Goal: Task Accomplishment & Management: Manage account settings

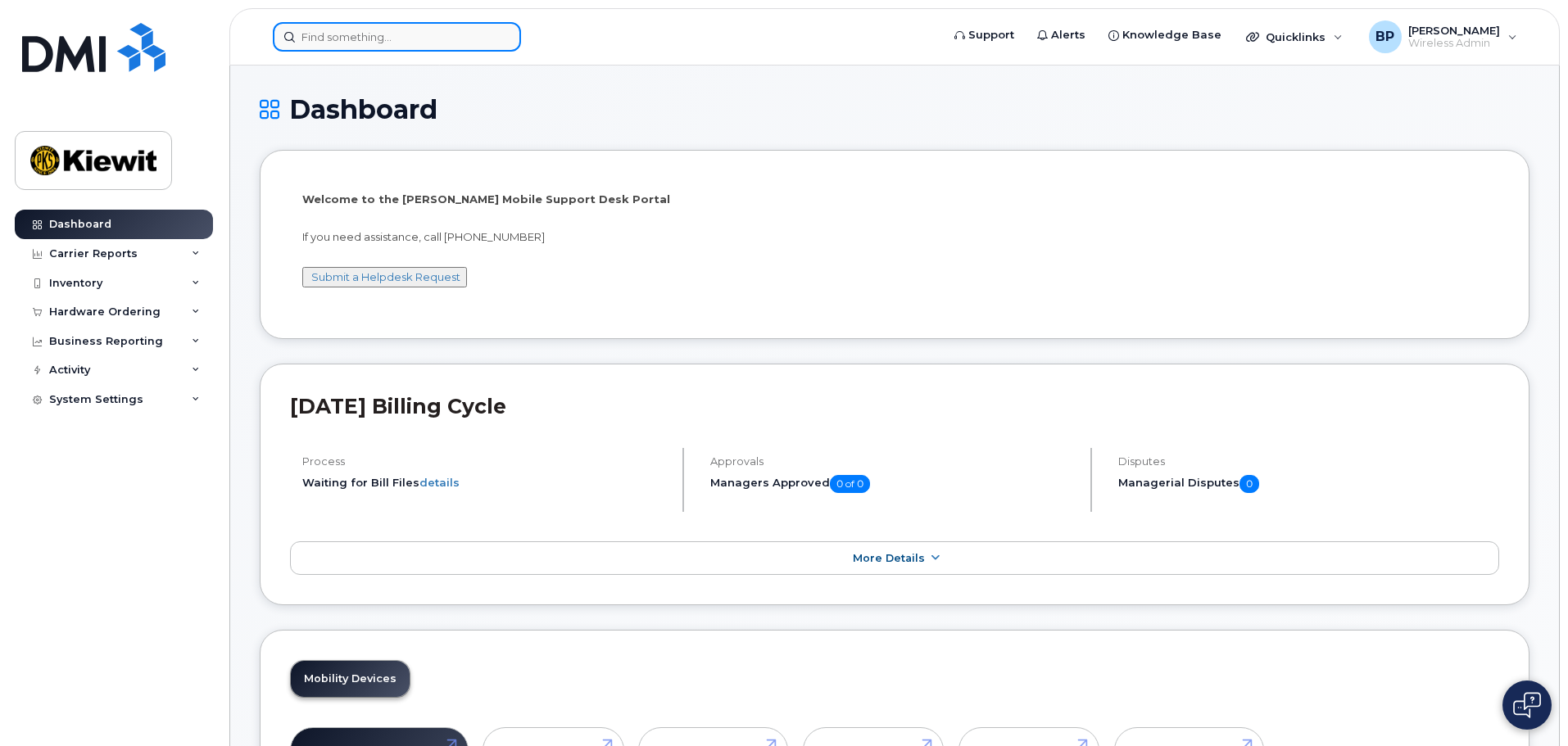
drag, startPoint x: 360, startPoint y: 36, endPoint x: 371, endPoint y: 30, distance: 12.5
click at [363, 35] on input at bounding box center [397, 37] width 248 height 30
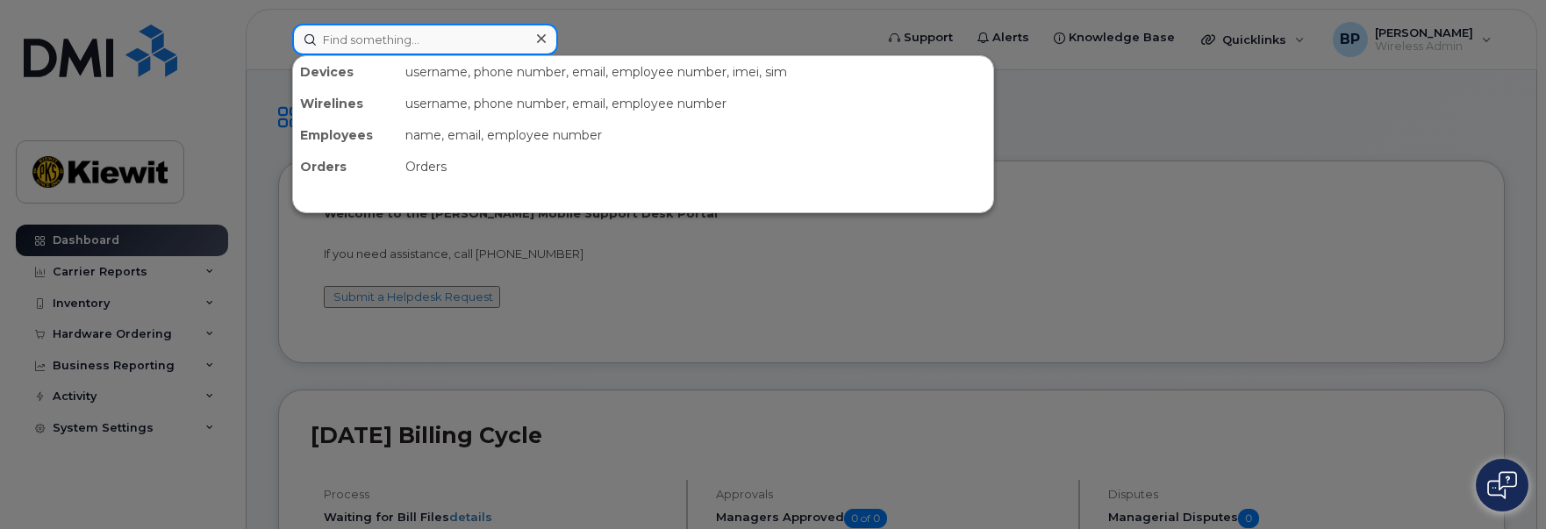
click at [359, 38] on input at bounding box center [425, 40] width 266 height 32
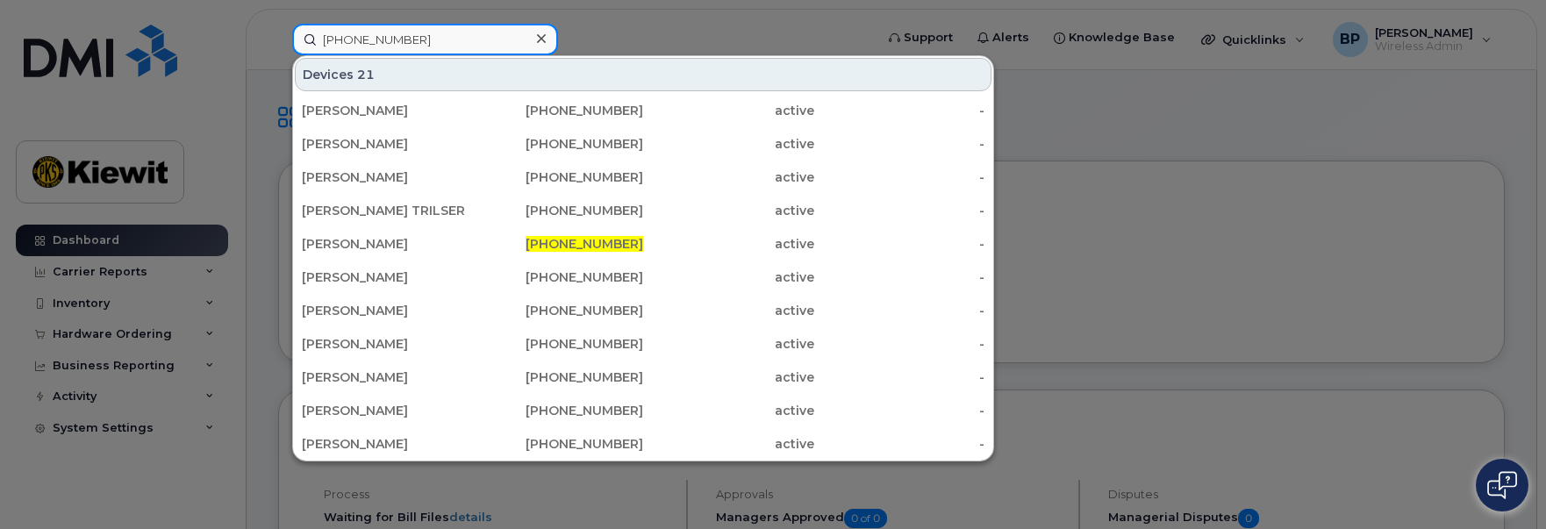
type input "361-238-9348"
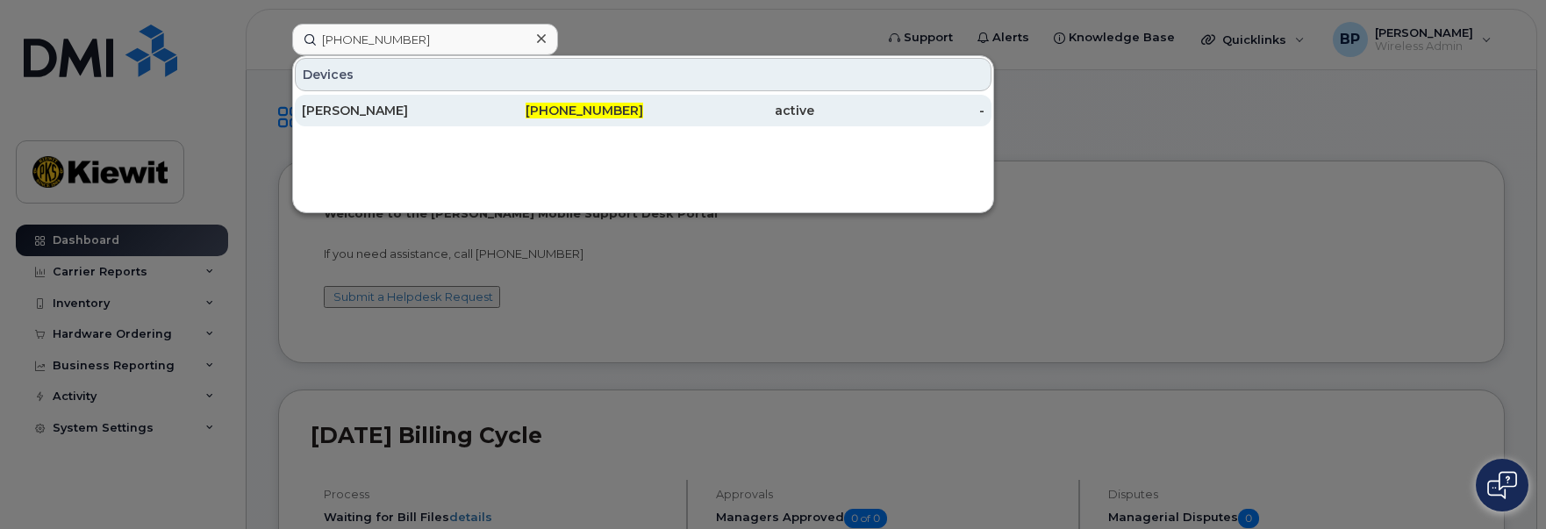
click at [348, 116] on div "IVAN PEREZ" at bounding box center [387, 111] width 171 height 18
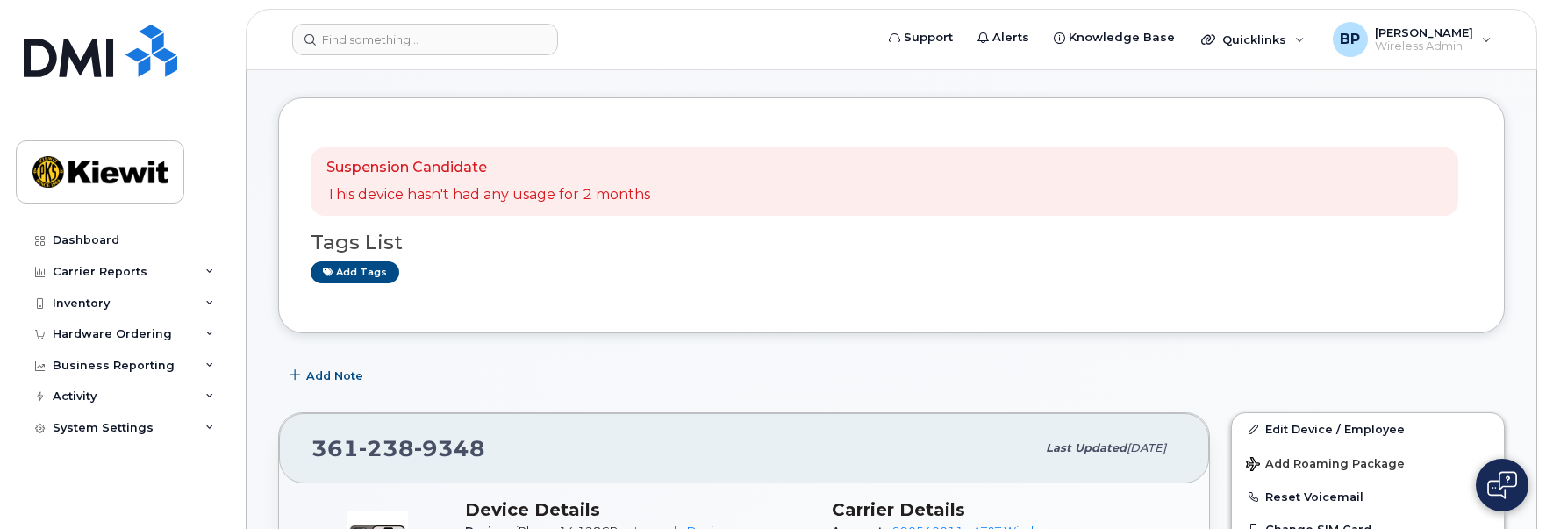
scroll to position [263, 0]
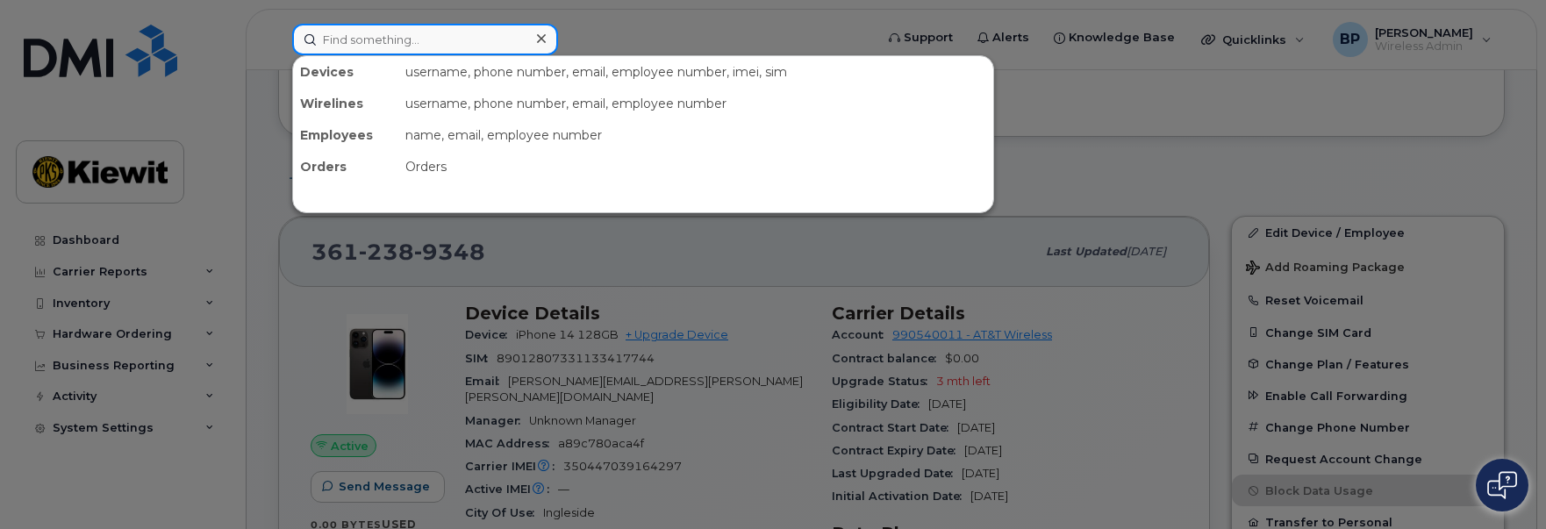
click at [387, 41] on input at bounding box center [425, 40] width 266 height 32
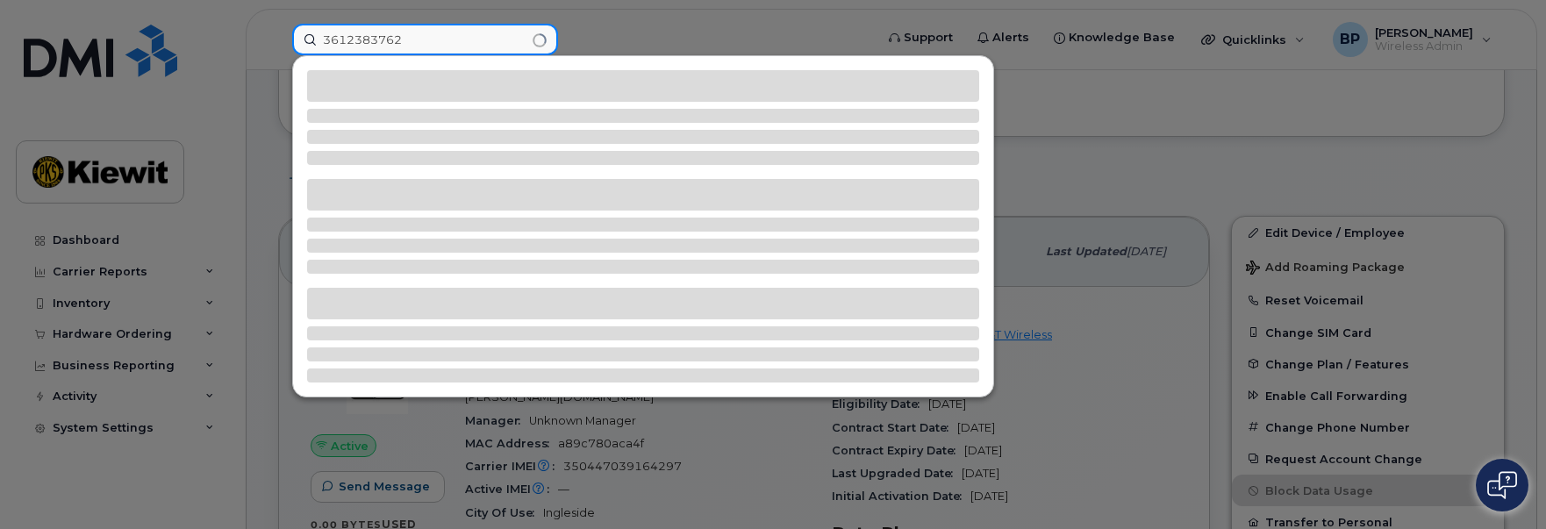
type input "3612383762"
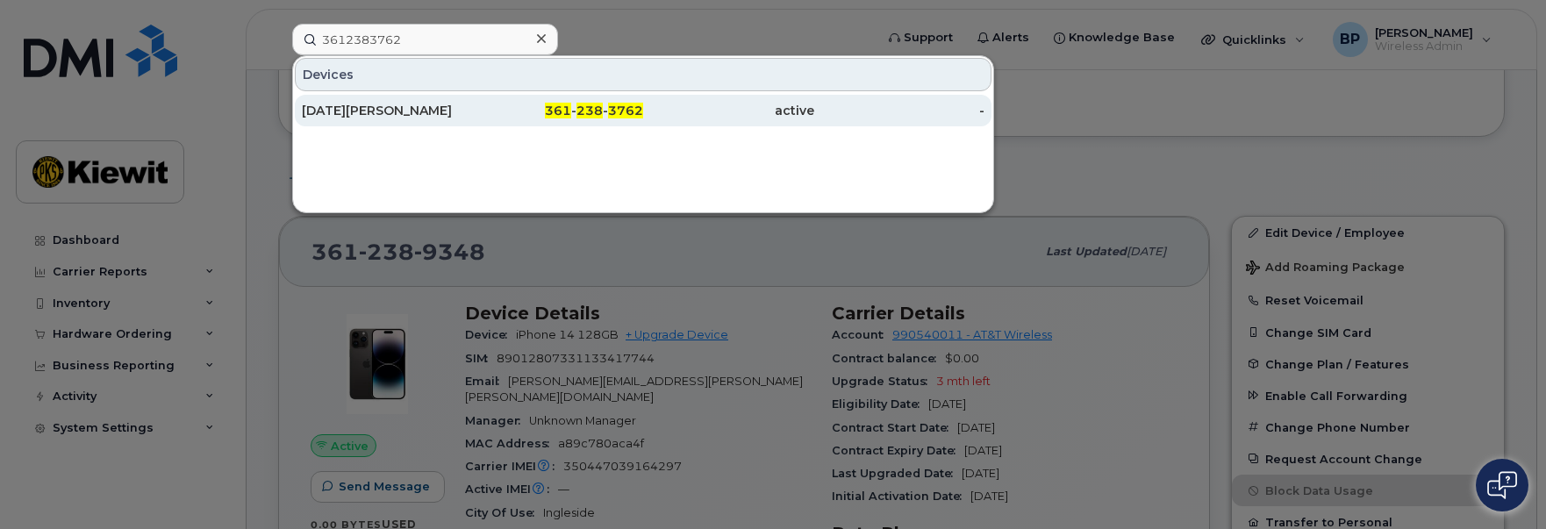
click at [406, 111] on div "LUCIA SANCHEZ" at bounding box center [387, 111] width 171 height 18
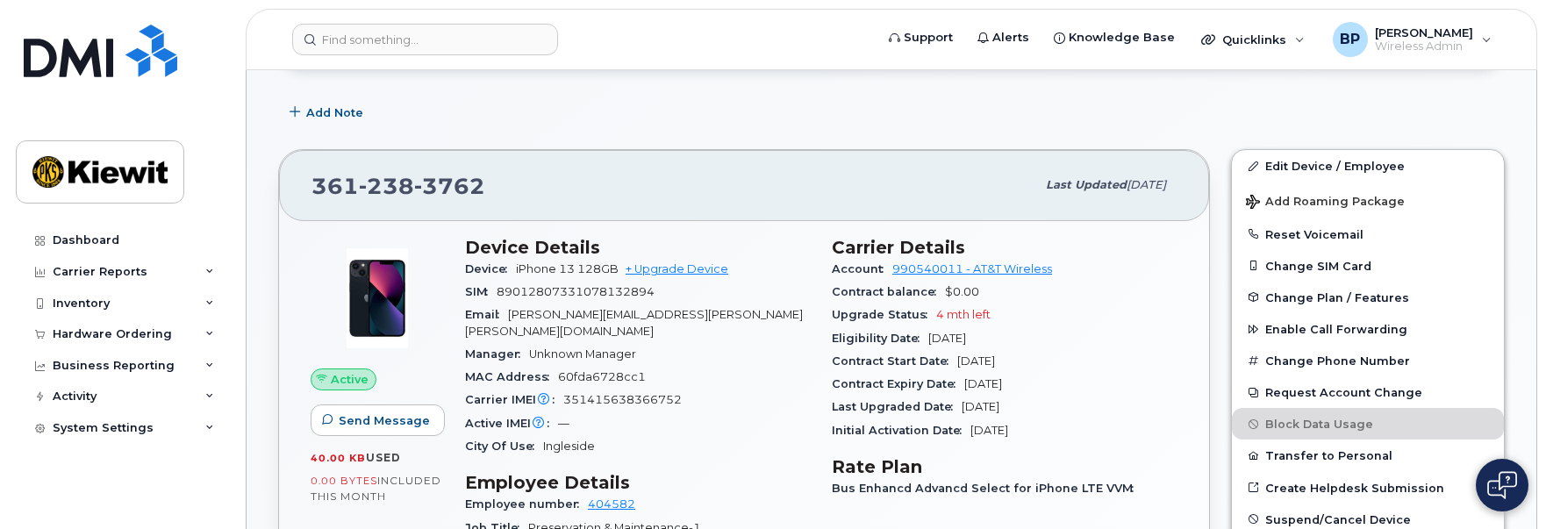
scroll to position [263, 0]
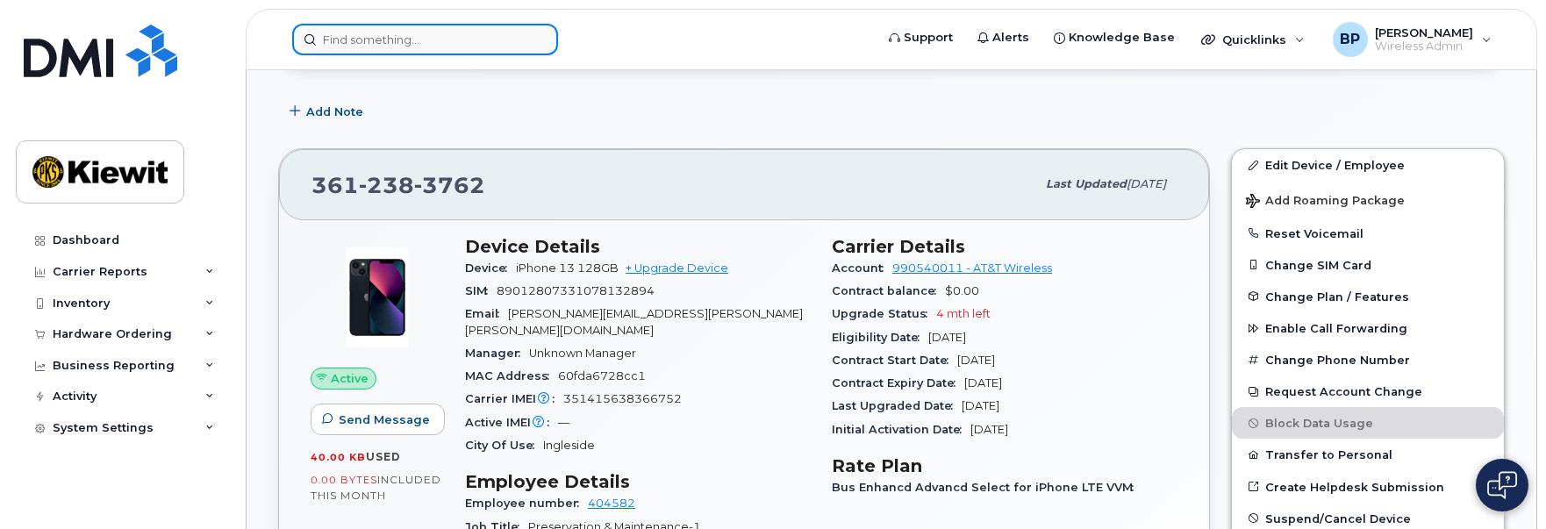
click at [356, 45] on input at bounding box center [425, 40] width 266 height 32
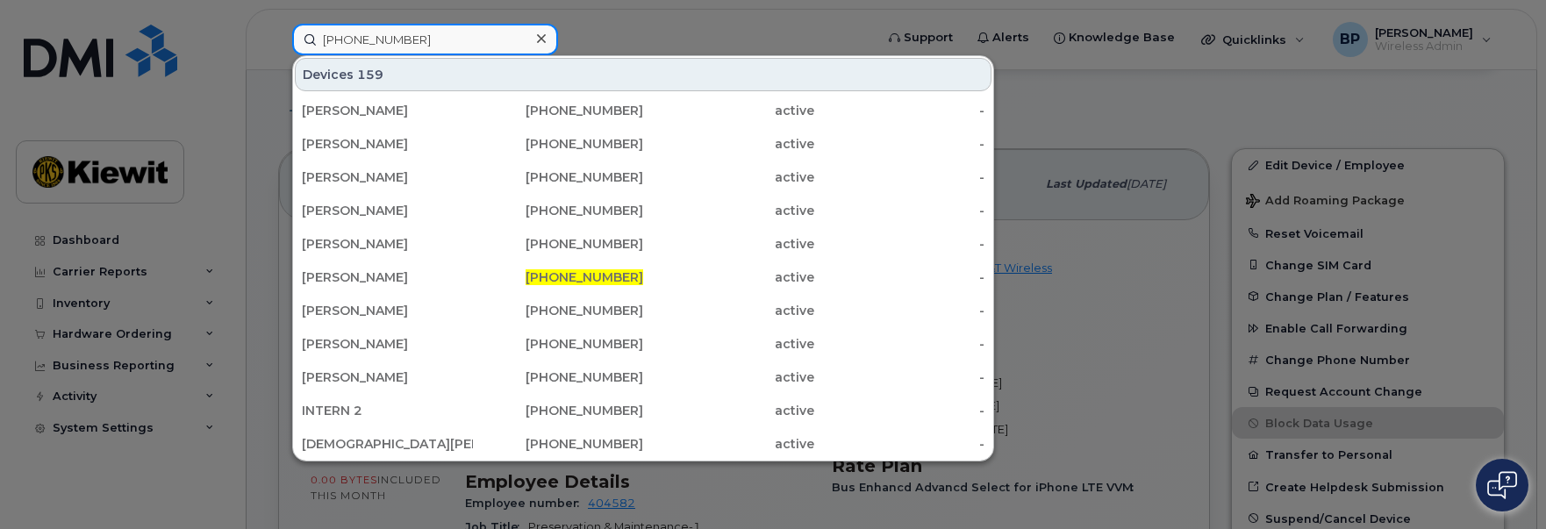
type input "361-828-1168"
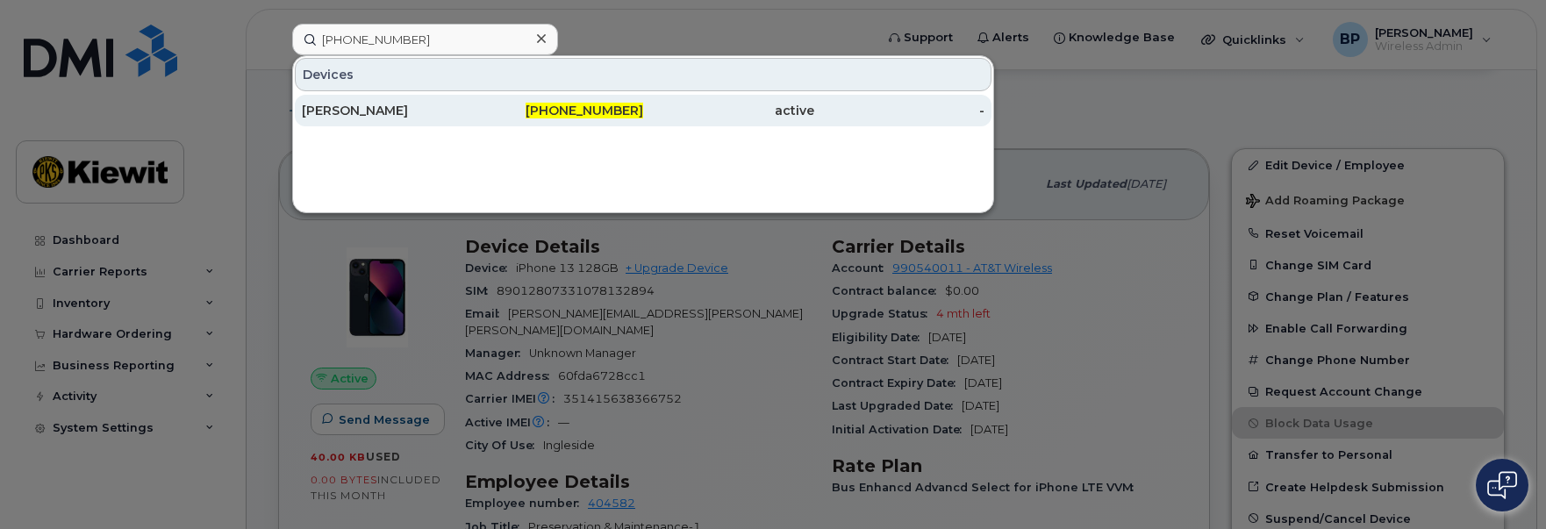
click at [361, 109] on div "JUVENTINO CASTRO" at bounding box center [387, 111] width 171 height 18
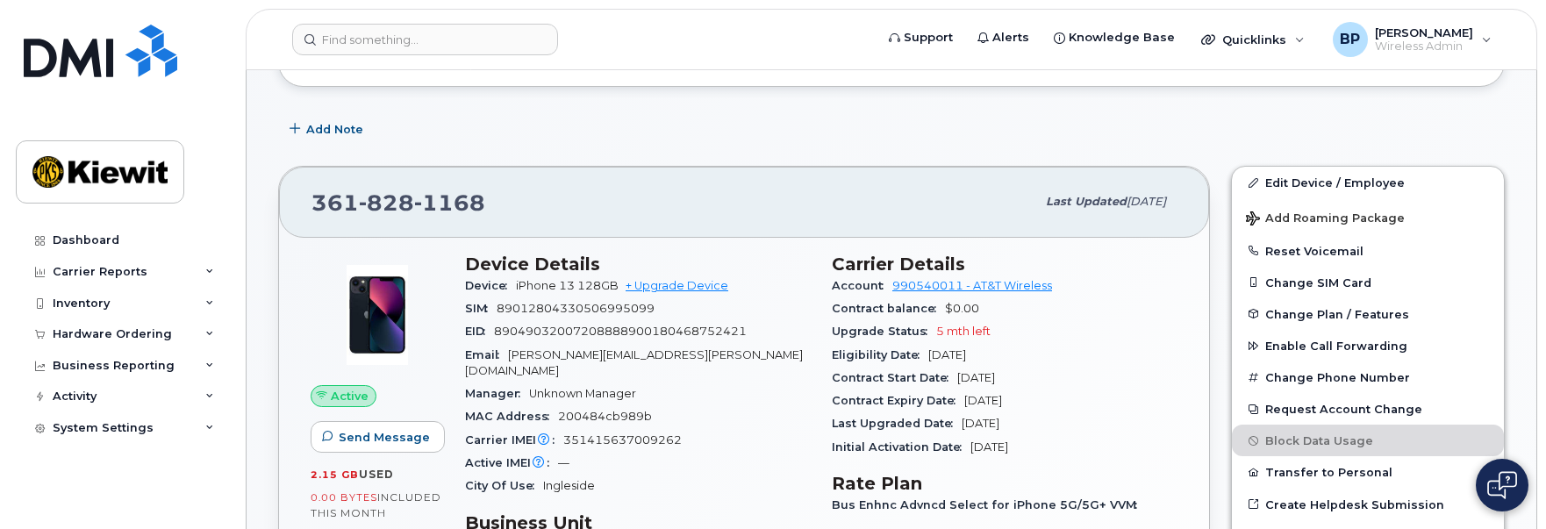
scroll to position [263, 0]
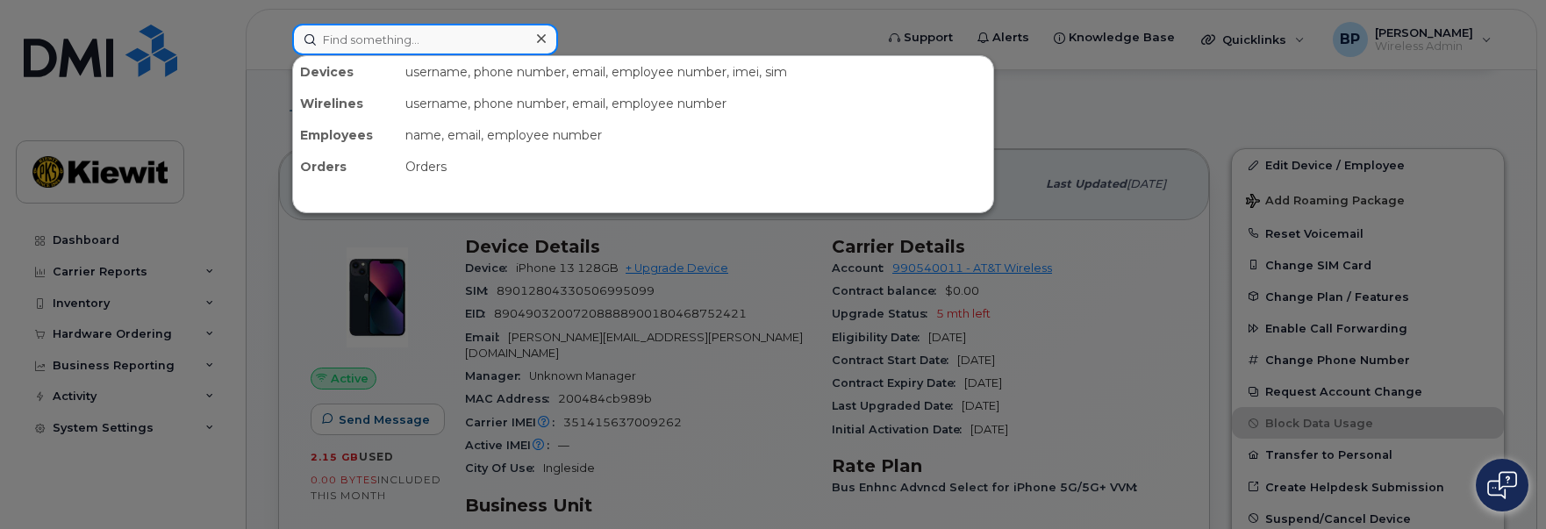
click at [370, 44] on input at bounding box center [425, 40] width 266 height 32
click at [411, 42] on input at bounding box center [425, 40] width 266 height 32
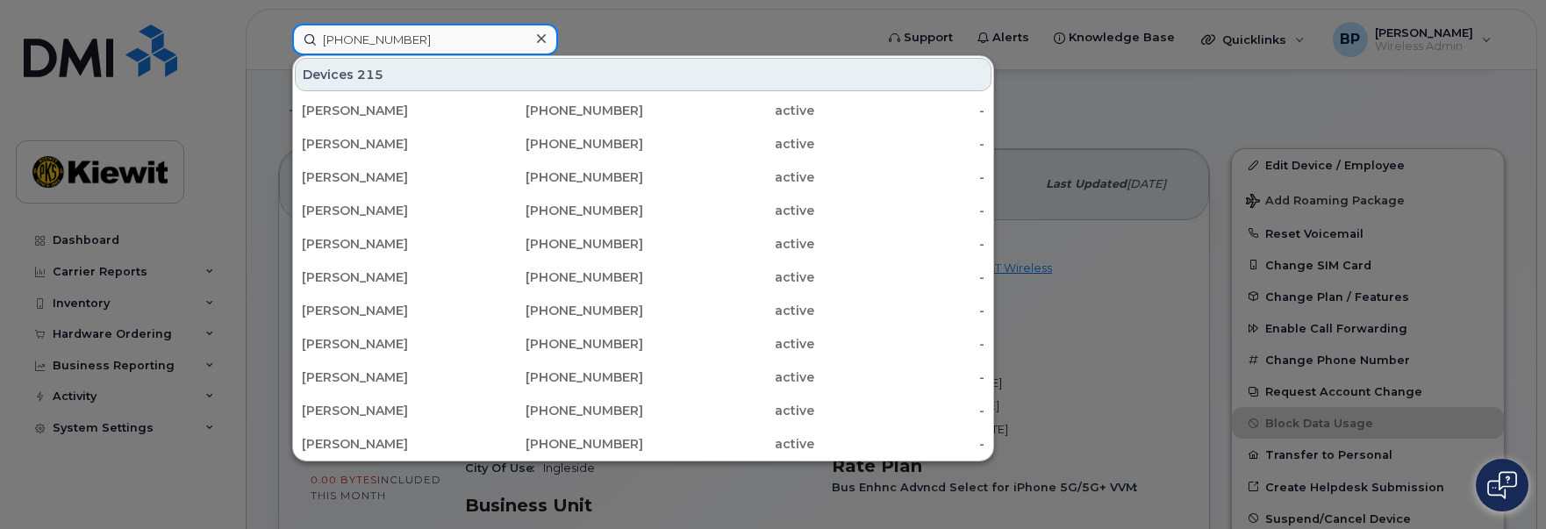
type input "361-238-3258"
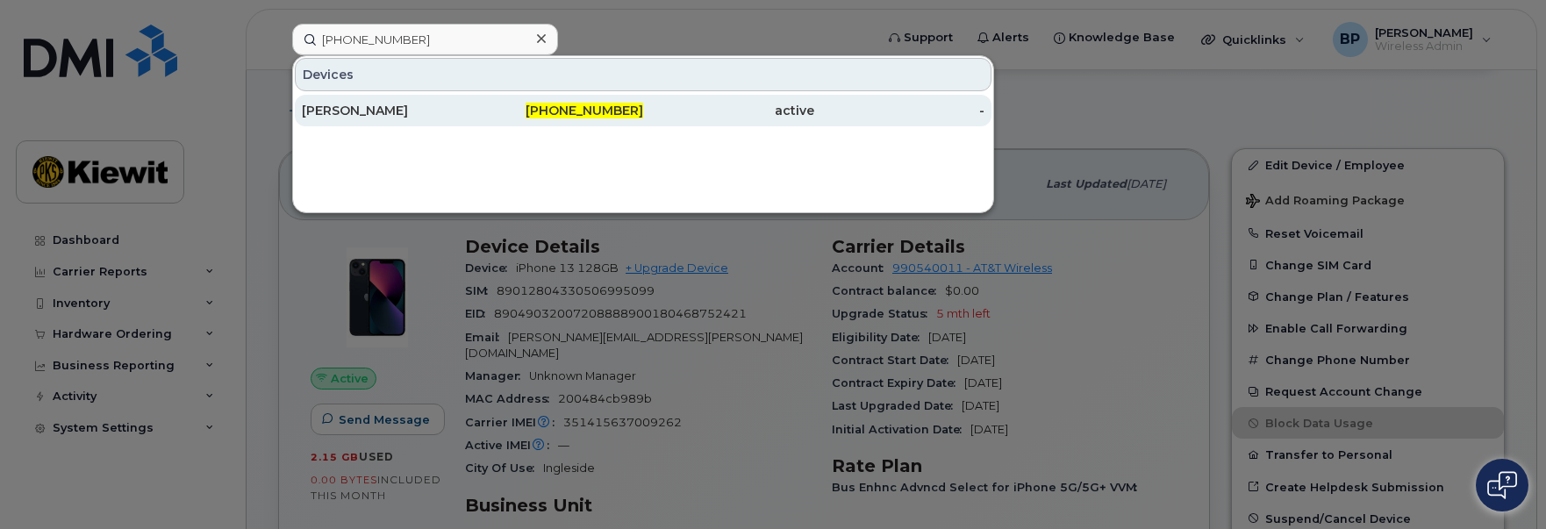
click at [404, 107] on div "[PERSON_NAME]" at bounding box center [387, 111] width 171 height 18
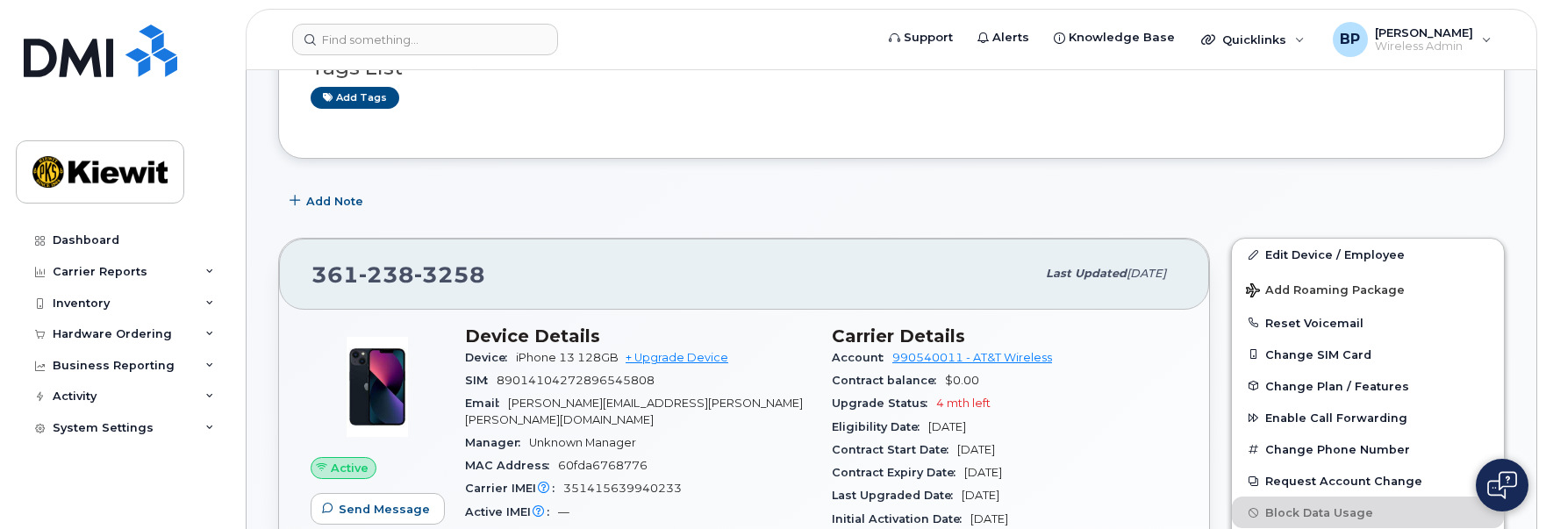
scroll to position [263, 0]
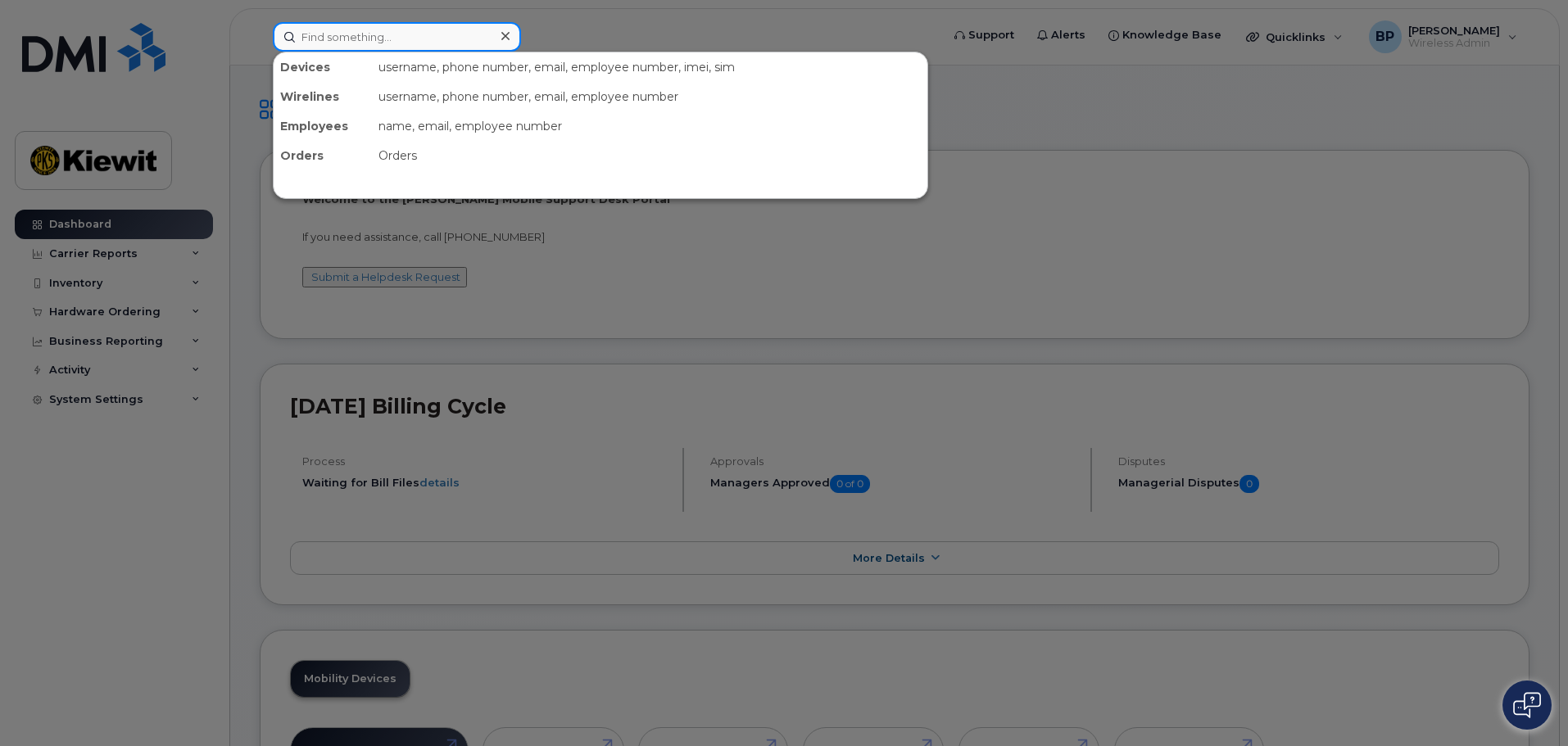
click at [357, 33] on input at bounding box center [397, 37] width 248 height 30
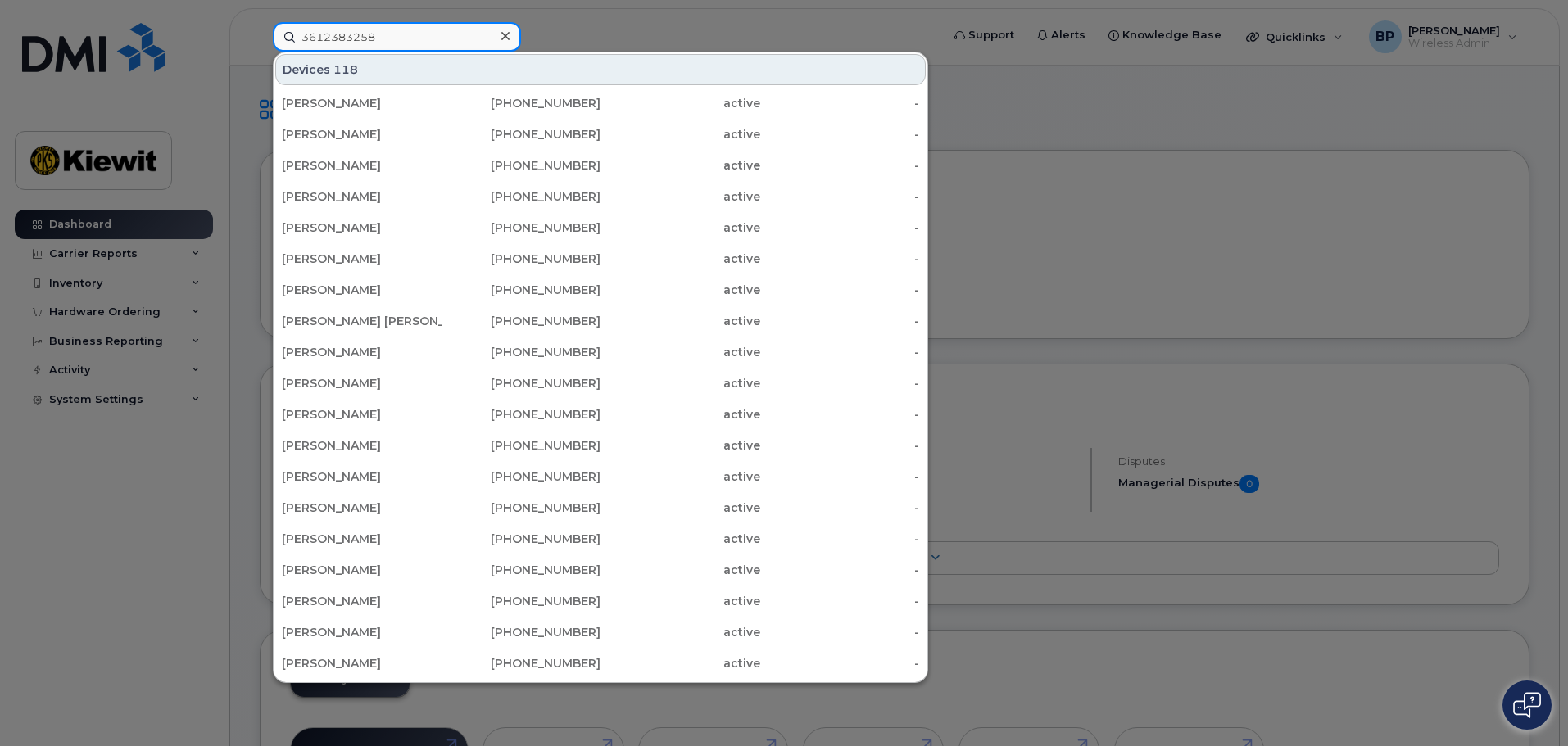
type input "3612383258"
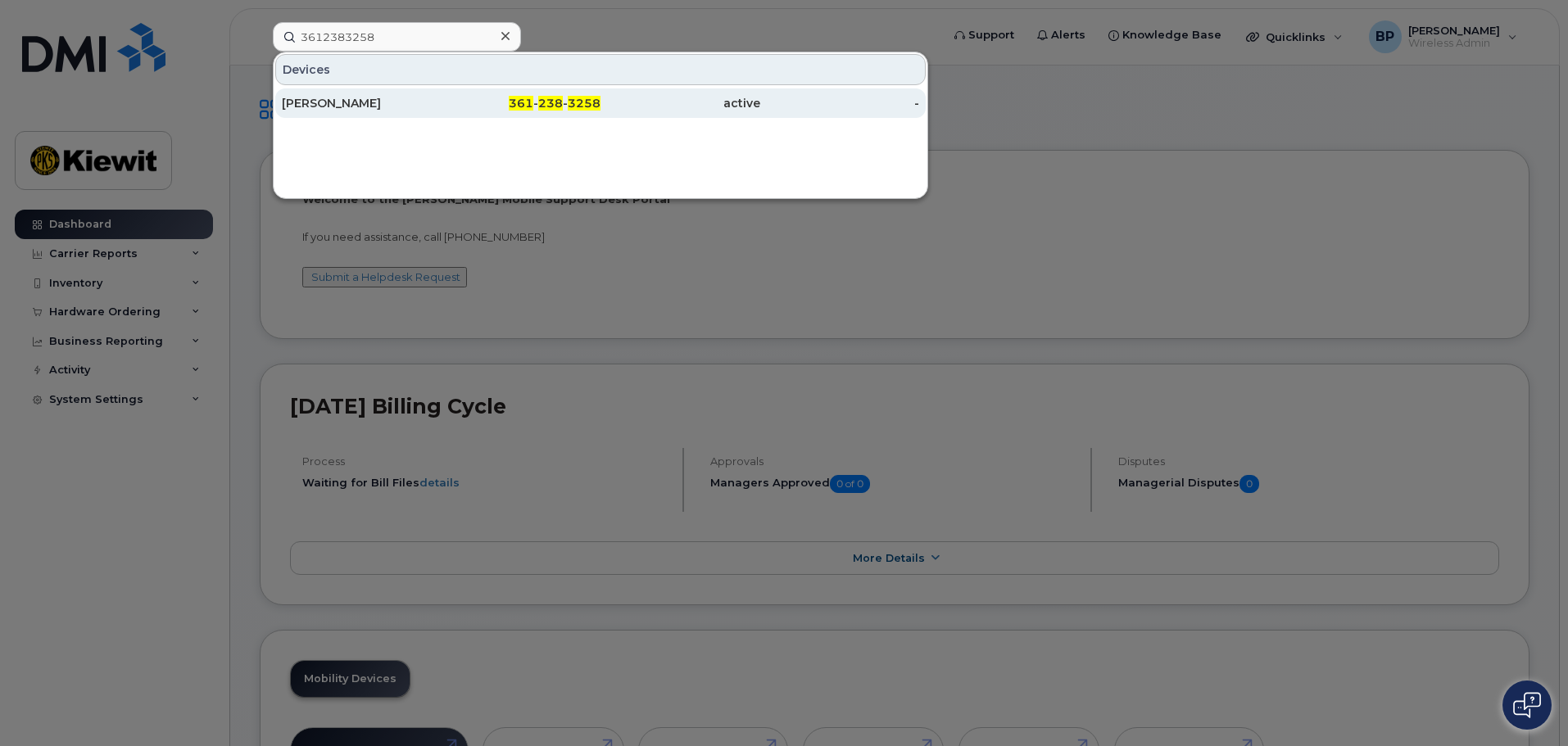
click at [374, 106] on div "[PERSON_NAME]" at bounding box center [361, 104] width 160 height 17
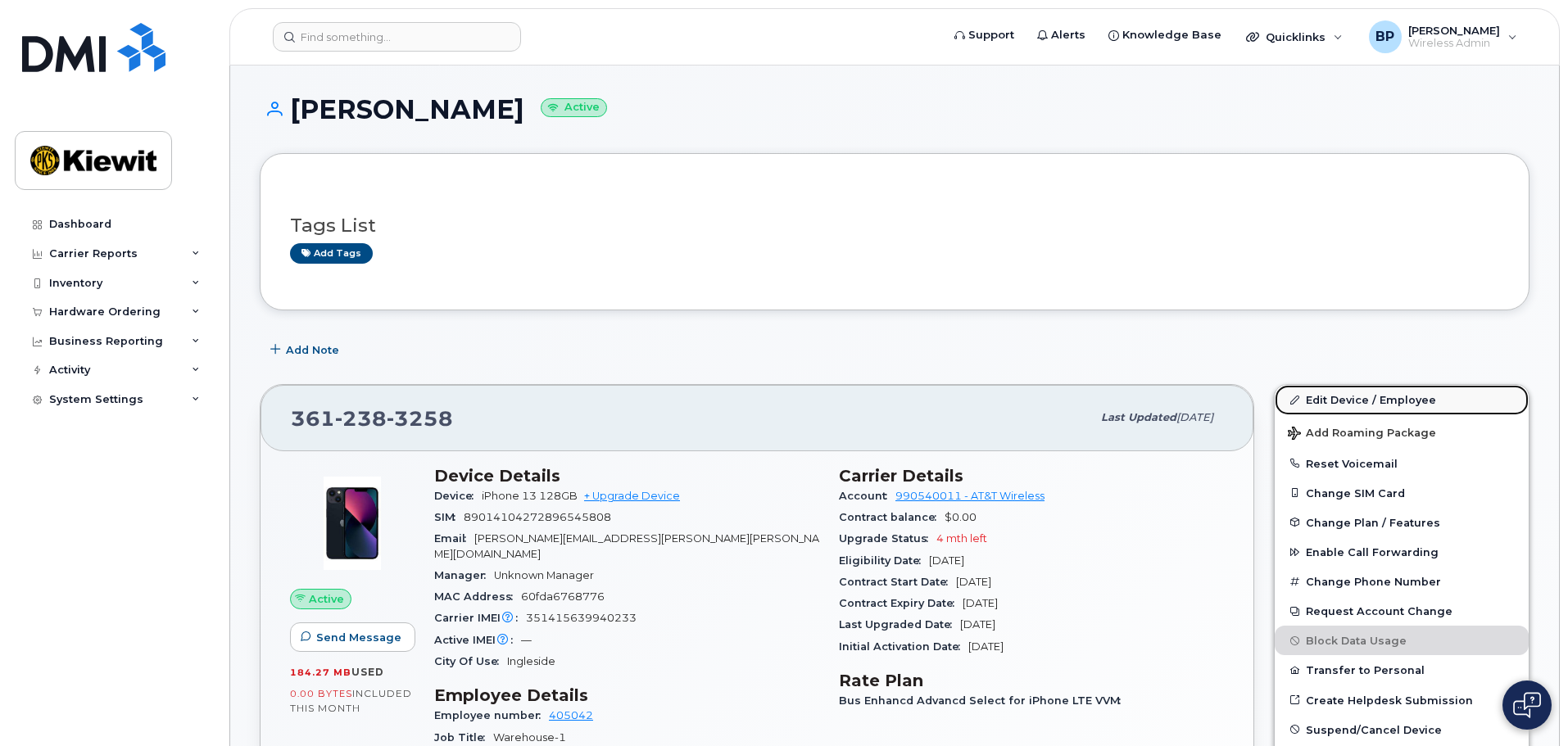
click at [1338, 395] on link "Edit Device / Employee" at bounding box center [1402, 400] width 254 height 30
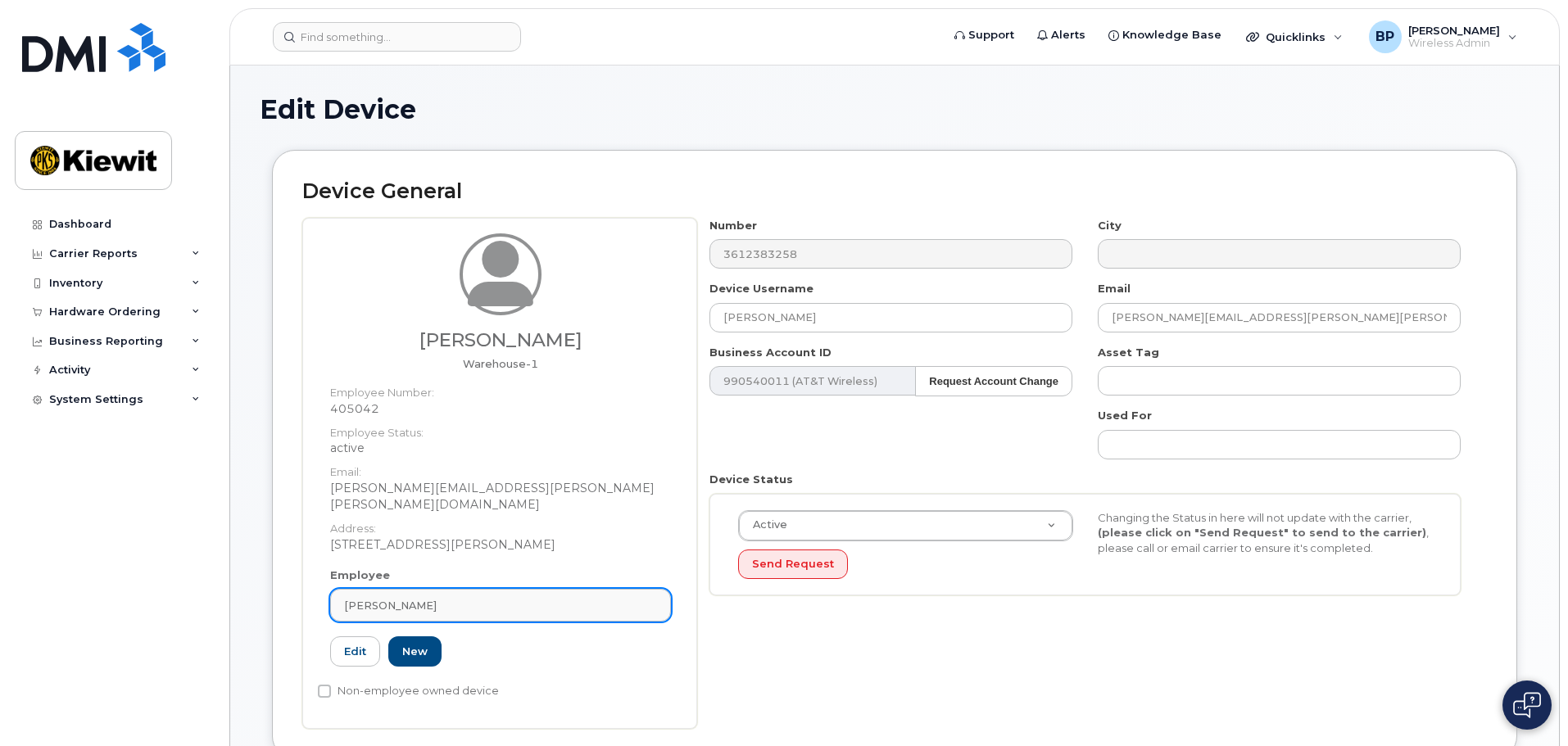
click at [459, 598] on div "Desiree Calhoun" at bounding box center [500, 605] width 313 height 16
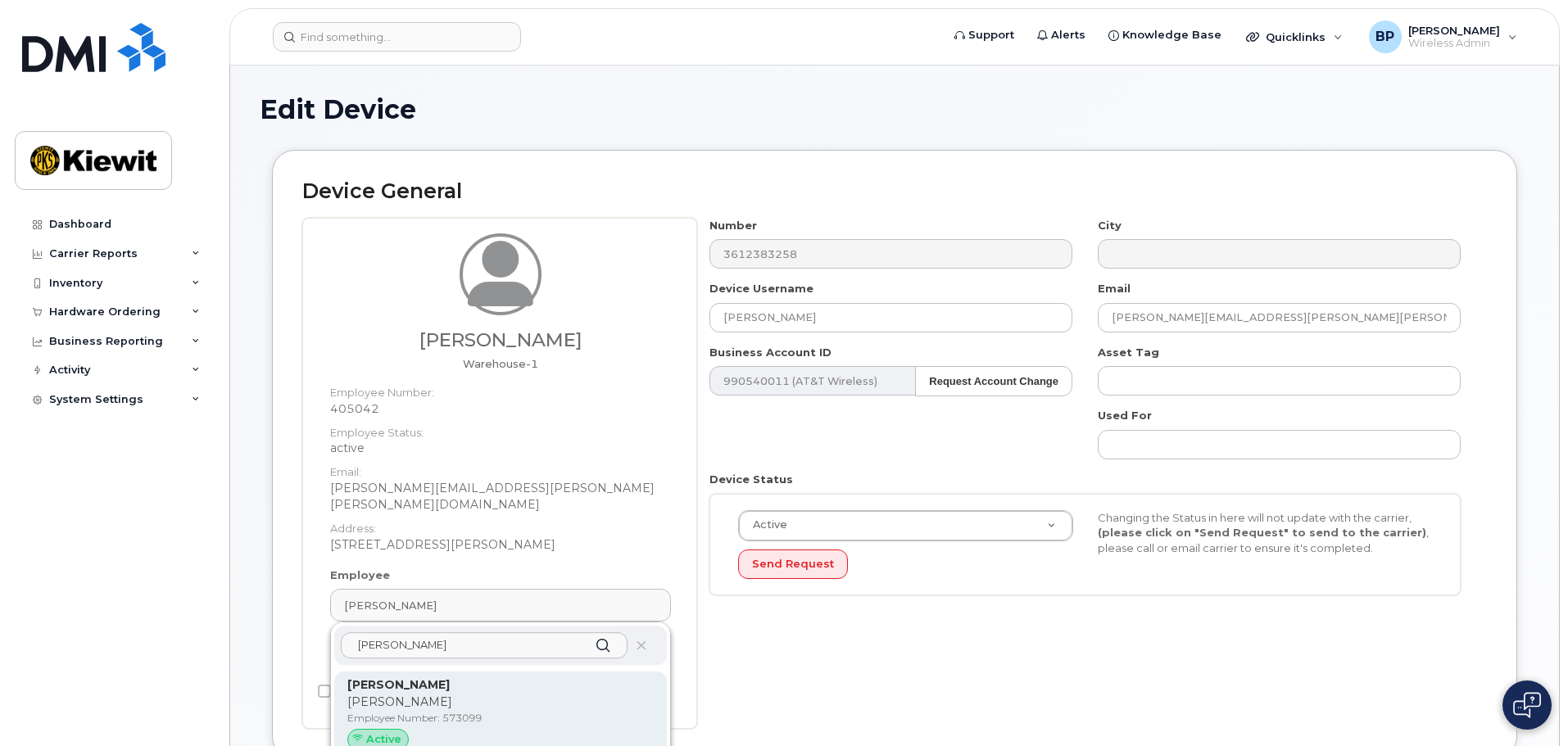
type input "[PERSON_NAME]"
click at [439, 711] on p "Employee Number: 573099" at bounding box center [501, 719] width 306 height 15
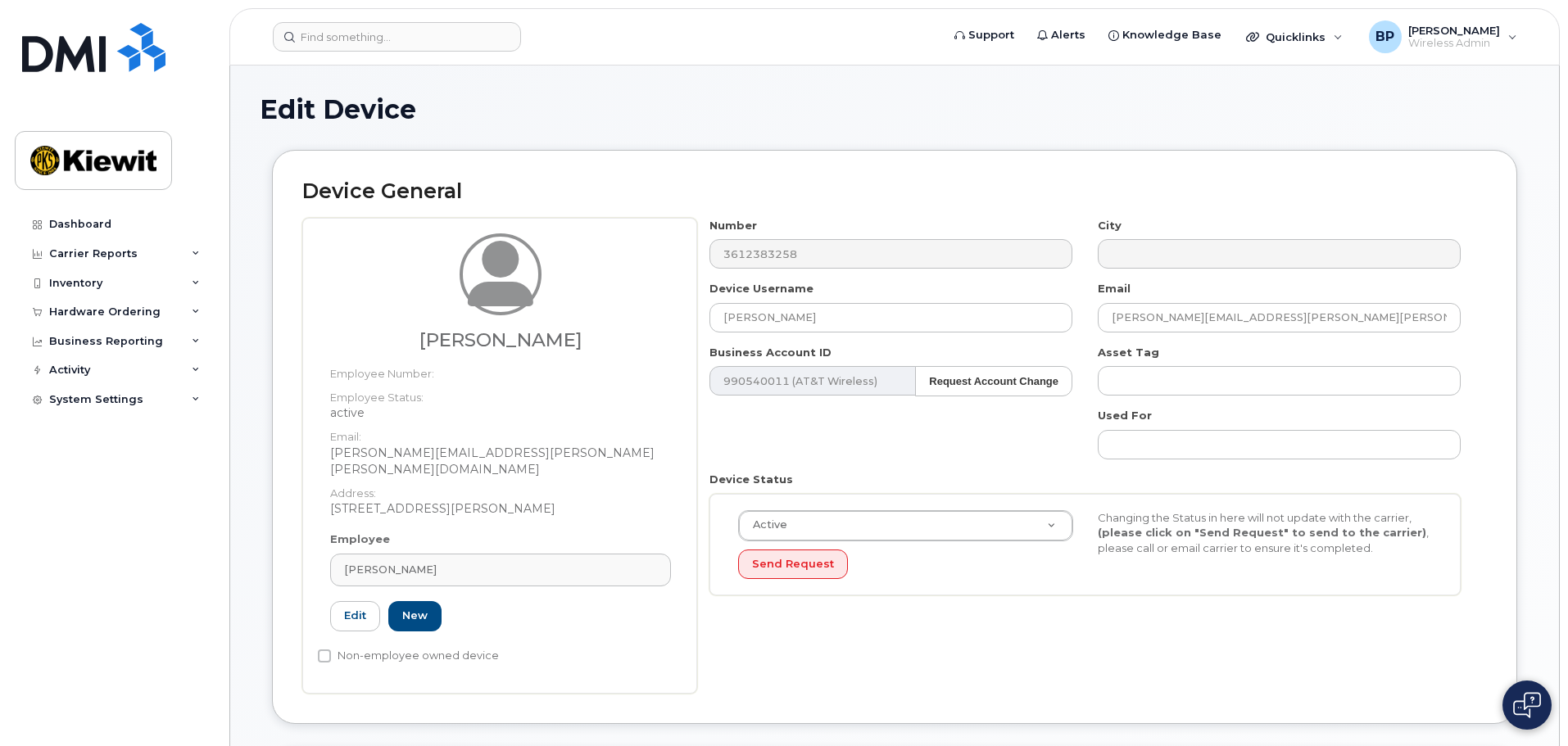
type input "573099"
click at [862, 312] on input "[PERSON_NAME]" at bounding box center [891, 318] width 363 height 30
type input "A"
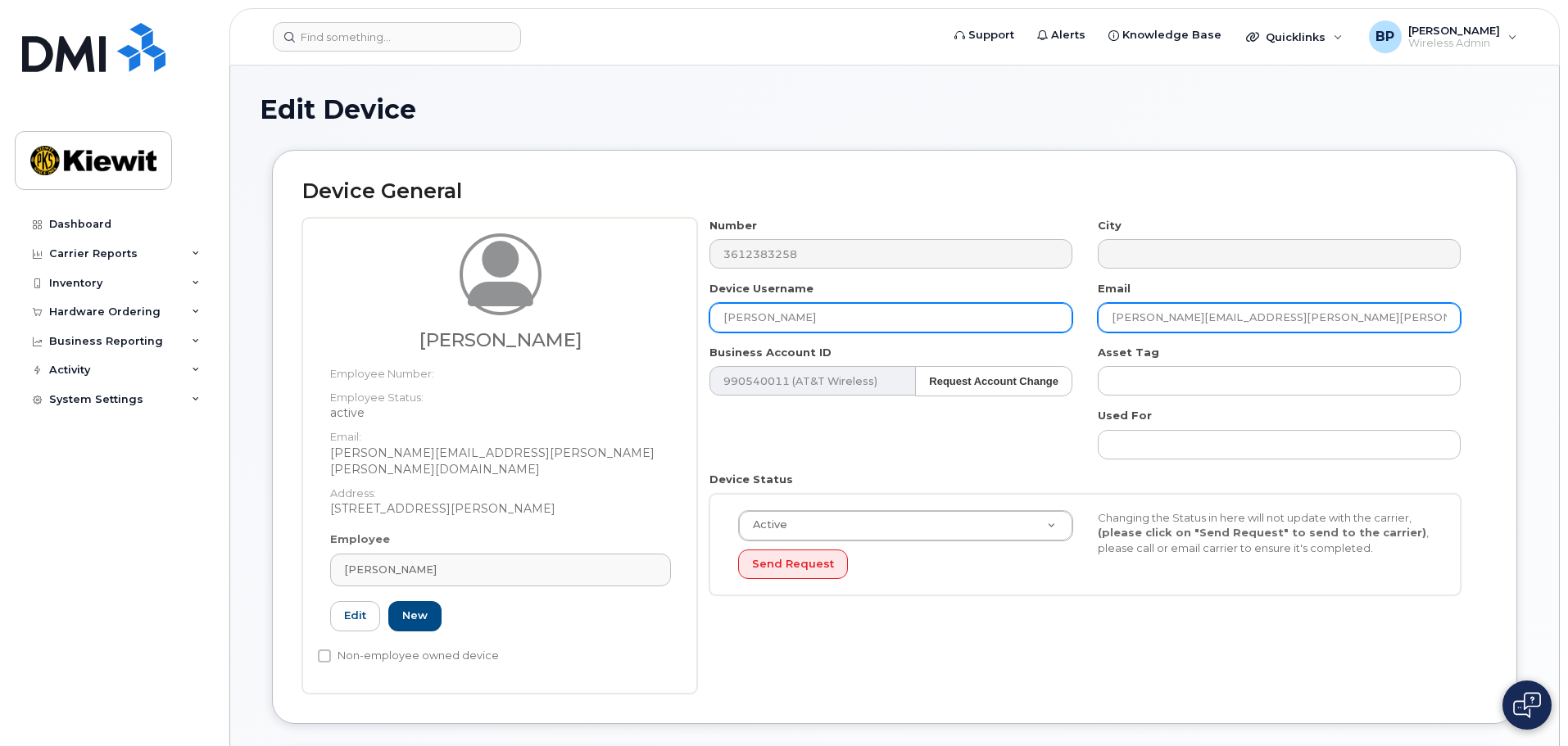
type input "[PERSON_NAME]"
click at [1315, 318] on input "DESIREE.CALHOUN@KIEWIT.COM" at bounding box center [1279, 318] width 363 height 30
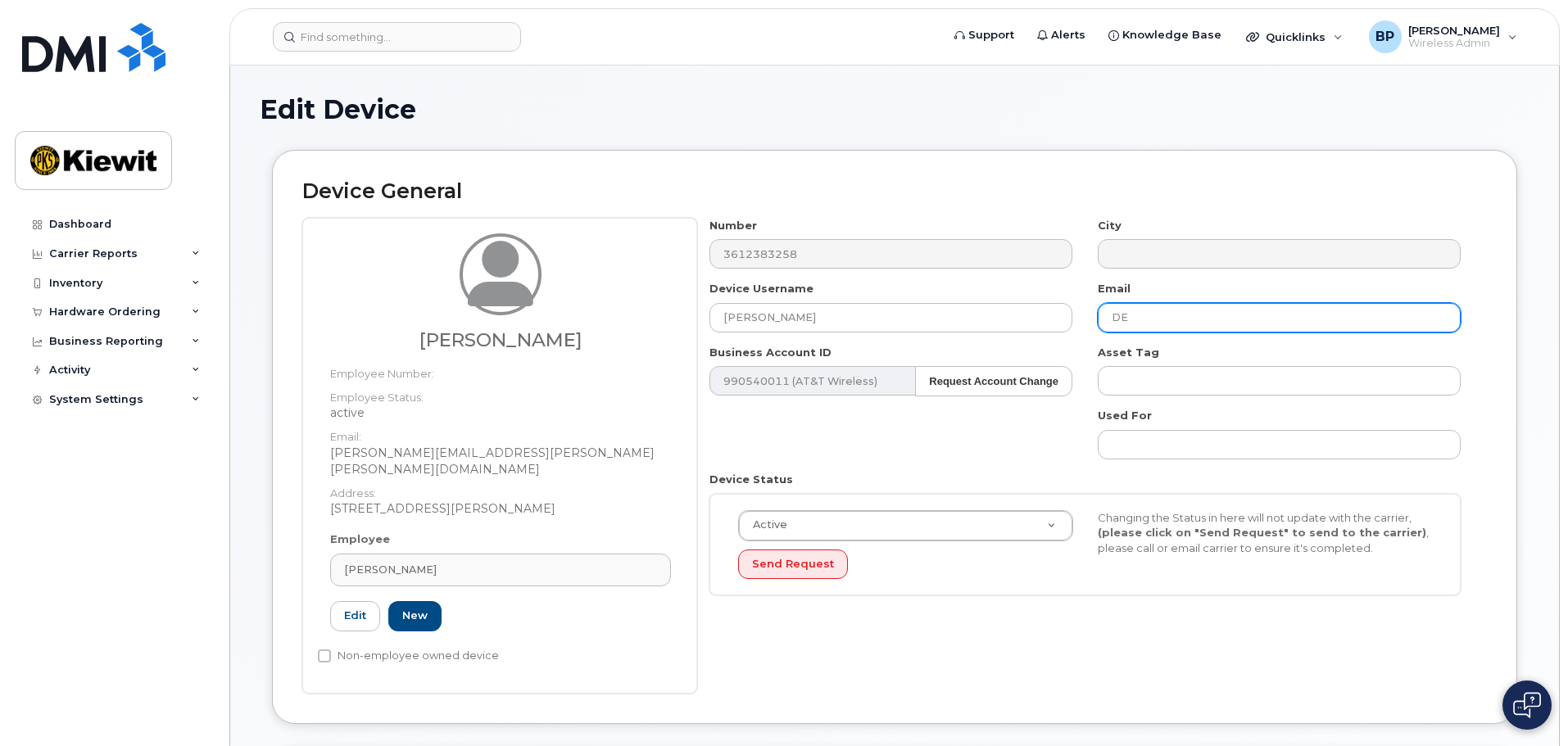
type input "D"
type input "[PERSON_NAME][EMAIL_ADDRESS][PERSON_NAME][PERSON_NAME][DOMAIN_NAME]"
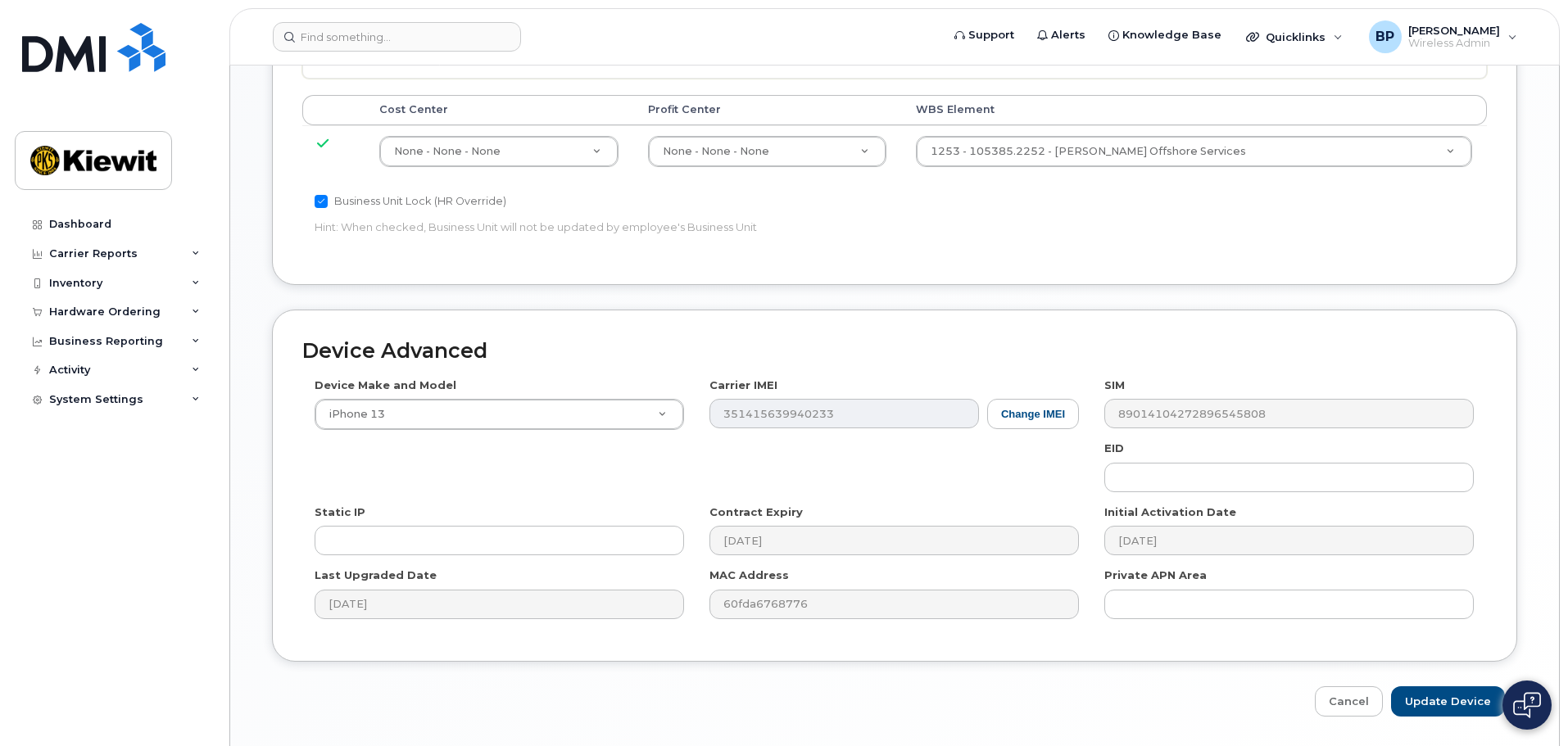
scroll to position [902, 0]
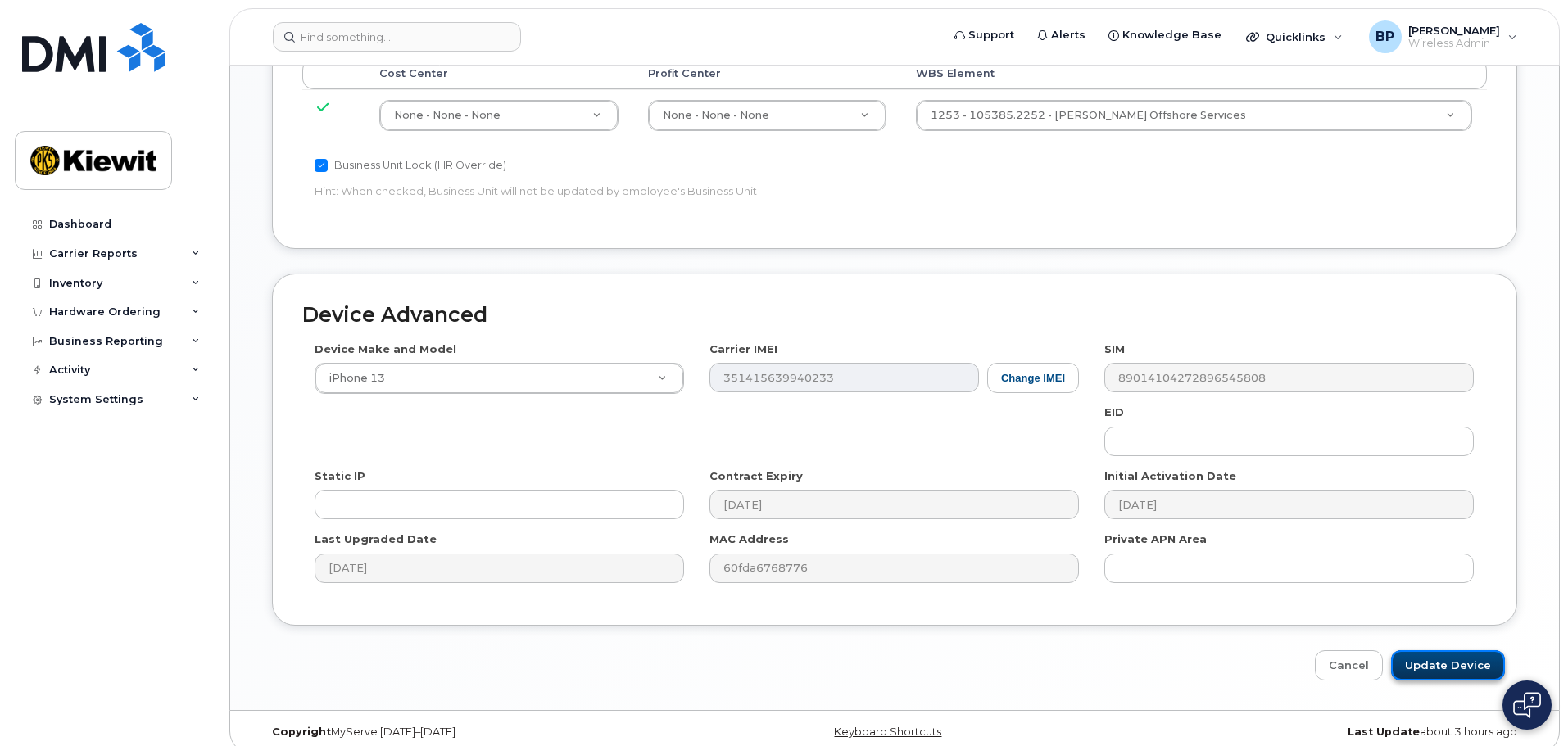
click at [1427, 651] on input "Update Device" at bounding box center [1448, 666] width 114 height 30
type input "Saving..."
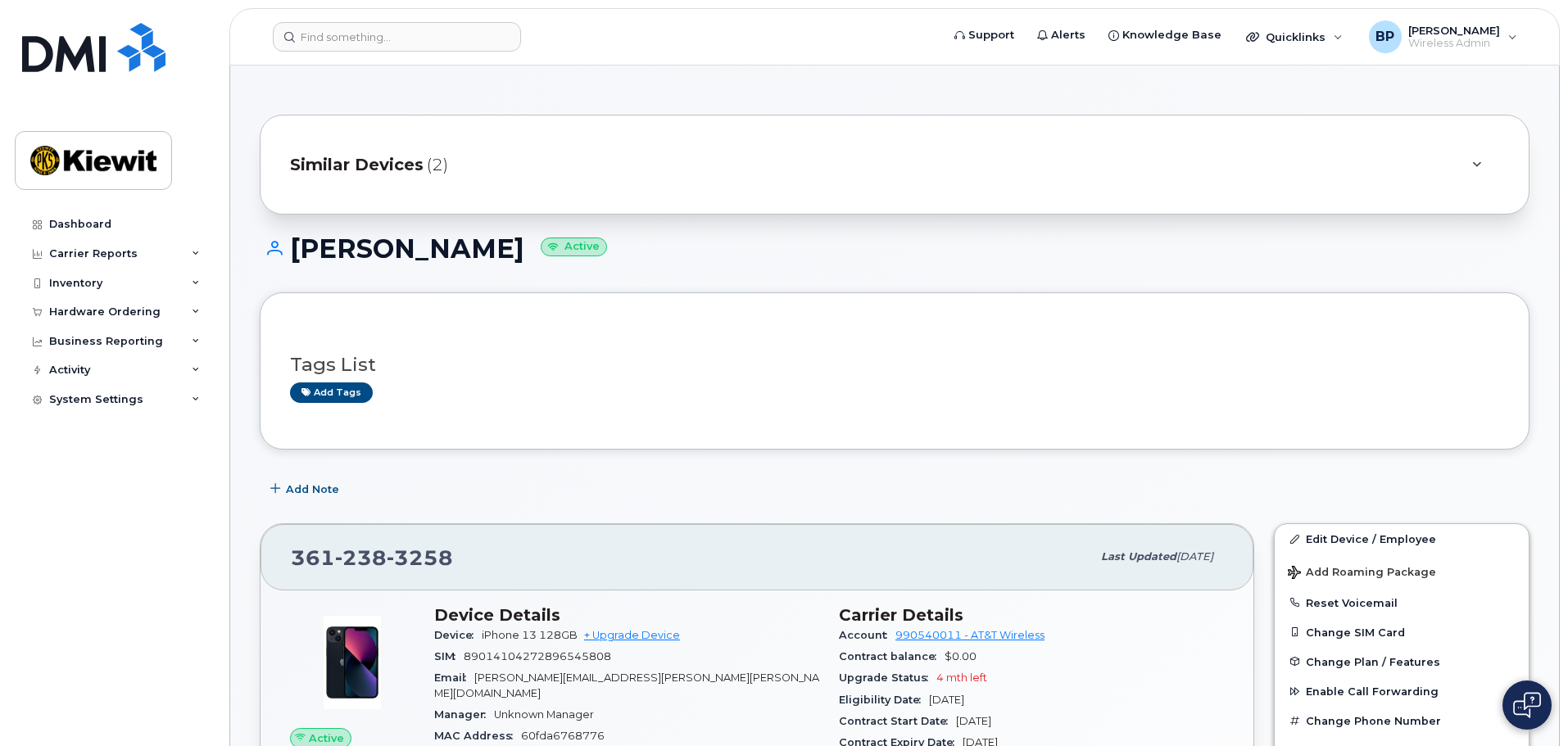
click at [363, 159] on span "Similar Devices" at bounding box center [357, 164] width 134 height 23
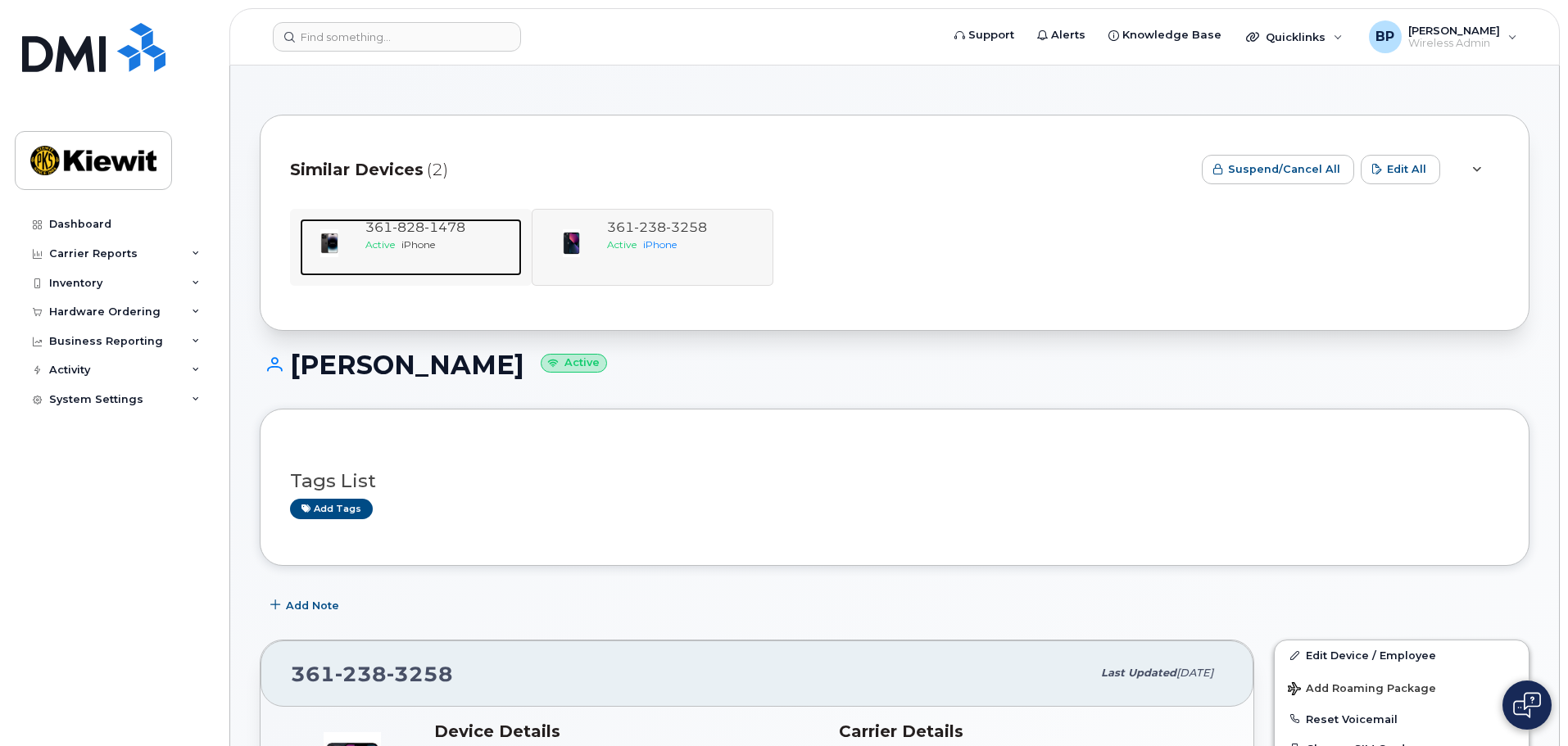
click at [424, 231] on span "828" at bounding box center [445, 227] width 41 height 16
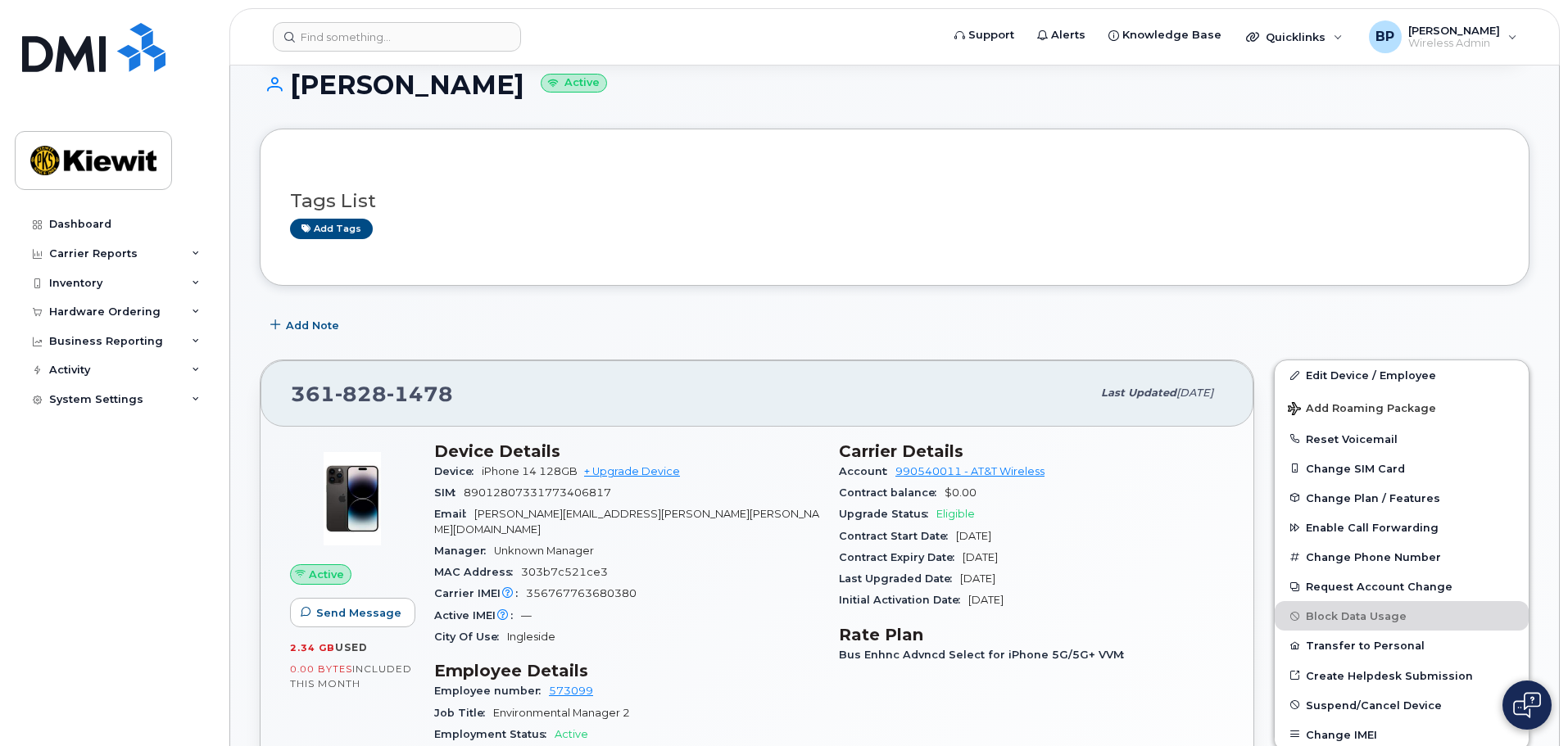
scroll to position [246, 0]
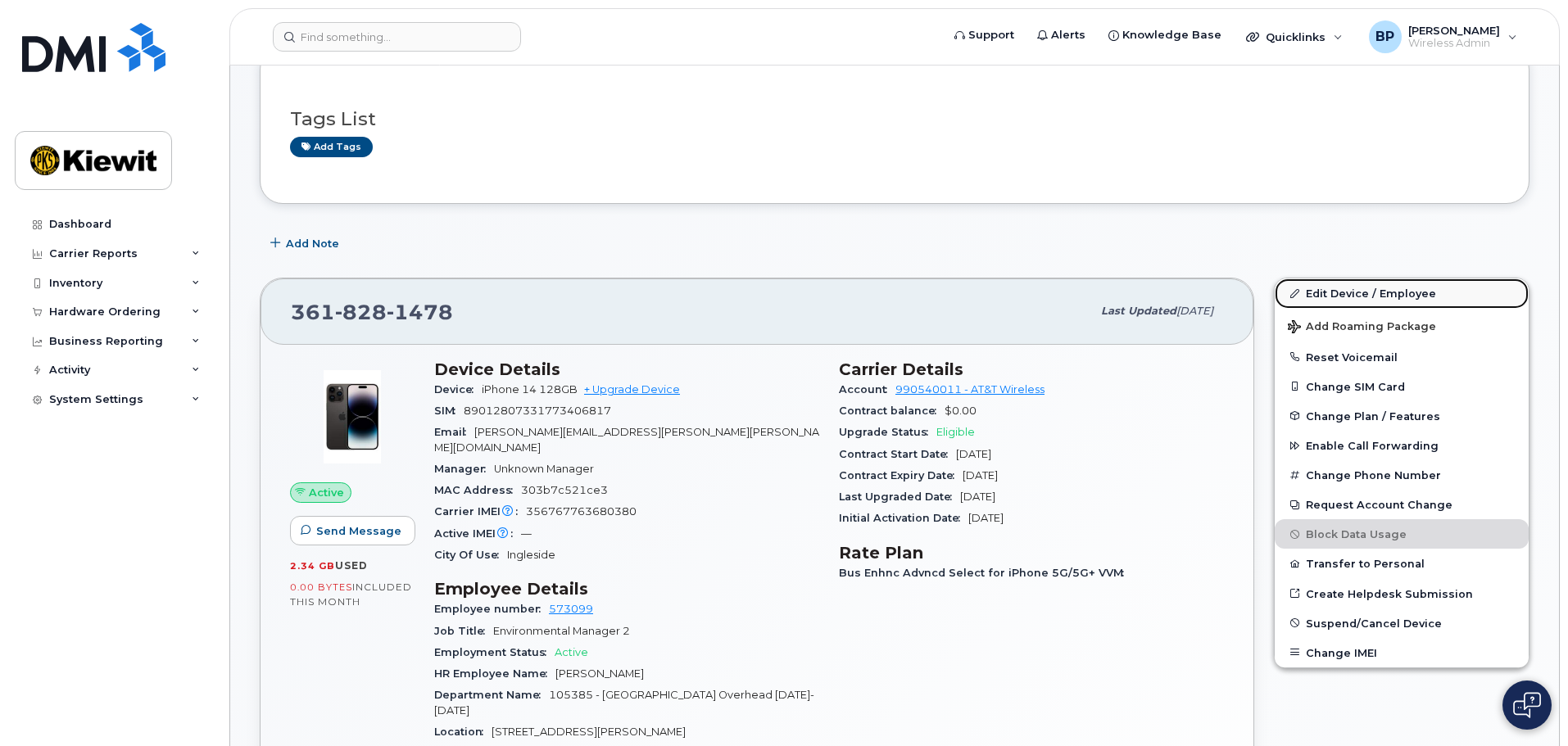
drag, startPoint x: 1348, startPoint y: 292, endPoint x: 1337, endPoint y: 292, distance: 11.0
click at [1348, 292] on link "Edit Device / Employee" at bounding box center [1402, 293] width 254 height 30
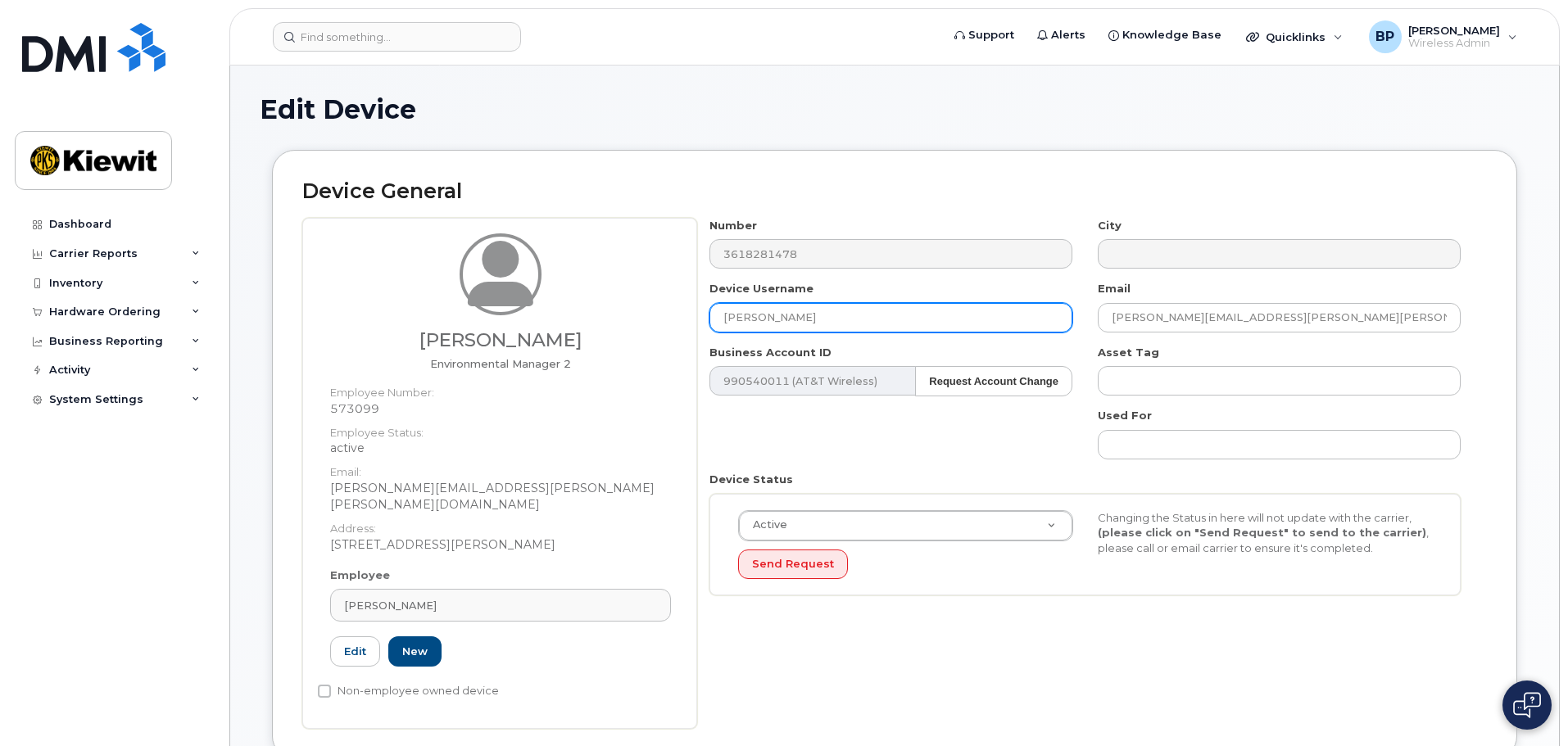
drag, startPoint x: 854, startPoint y: 319, endPoint x: 604, endPoint y: 300, distance: 250.7
click at [606, 301] on div "Justin Moncus Environmental Manager 2 Employee Number: 573099 Employee Status: …" at bounding box center [895, 472] width 1185 height 511
type input "Justin Moncus"
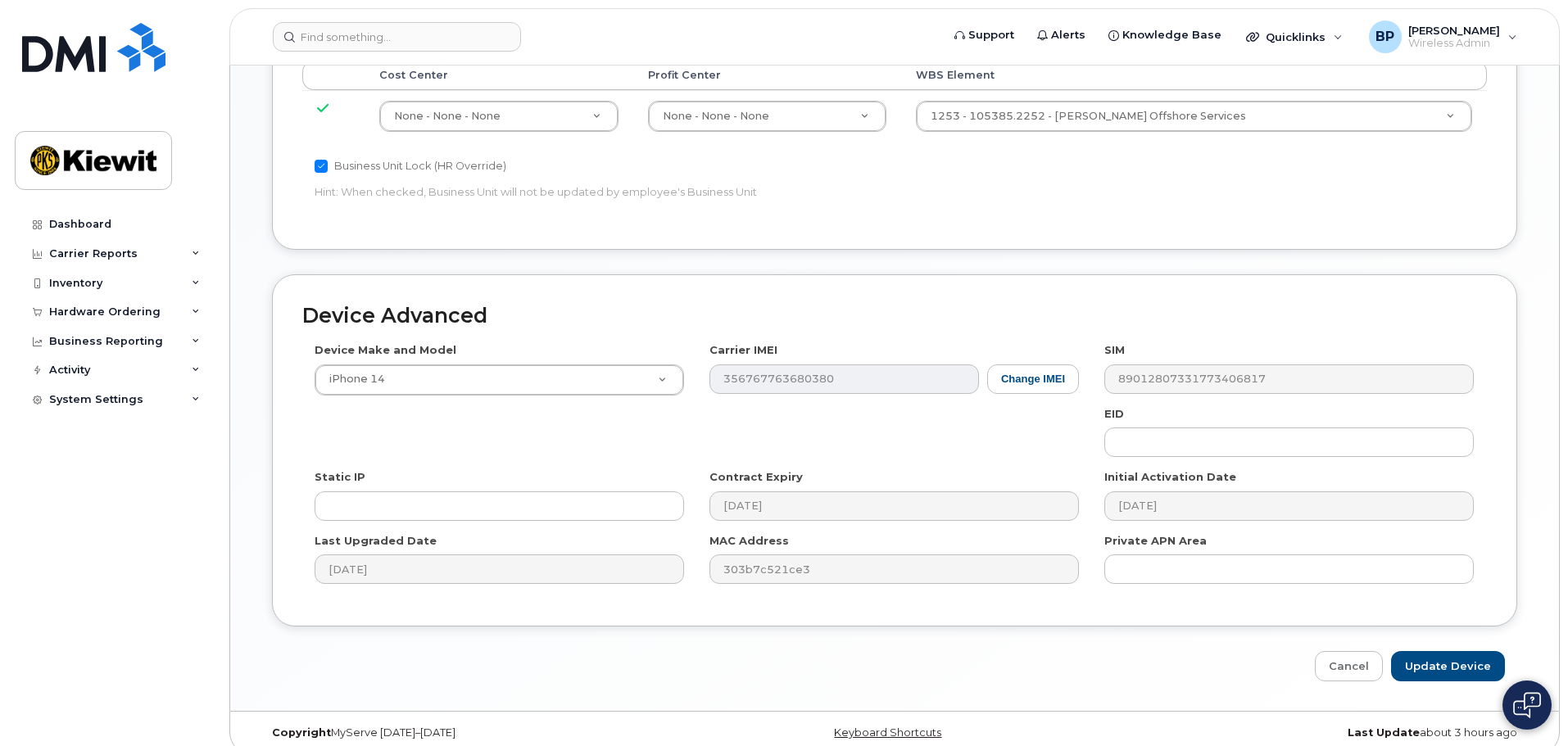
scroll to position [937, 0]
click at [1442, 651] on input "Update Device" at bounding box center [1448, 666] width 114 height 30
type input "Saving..."
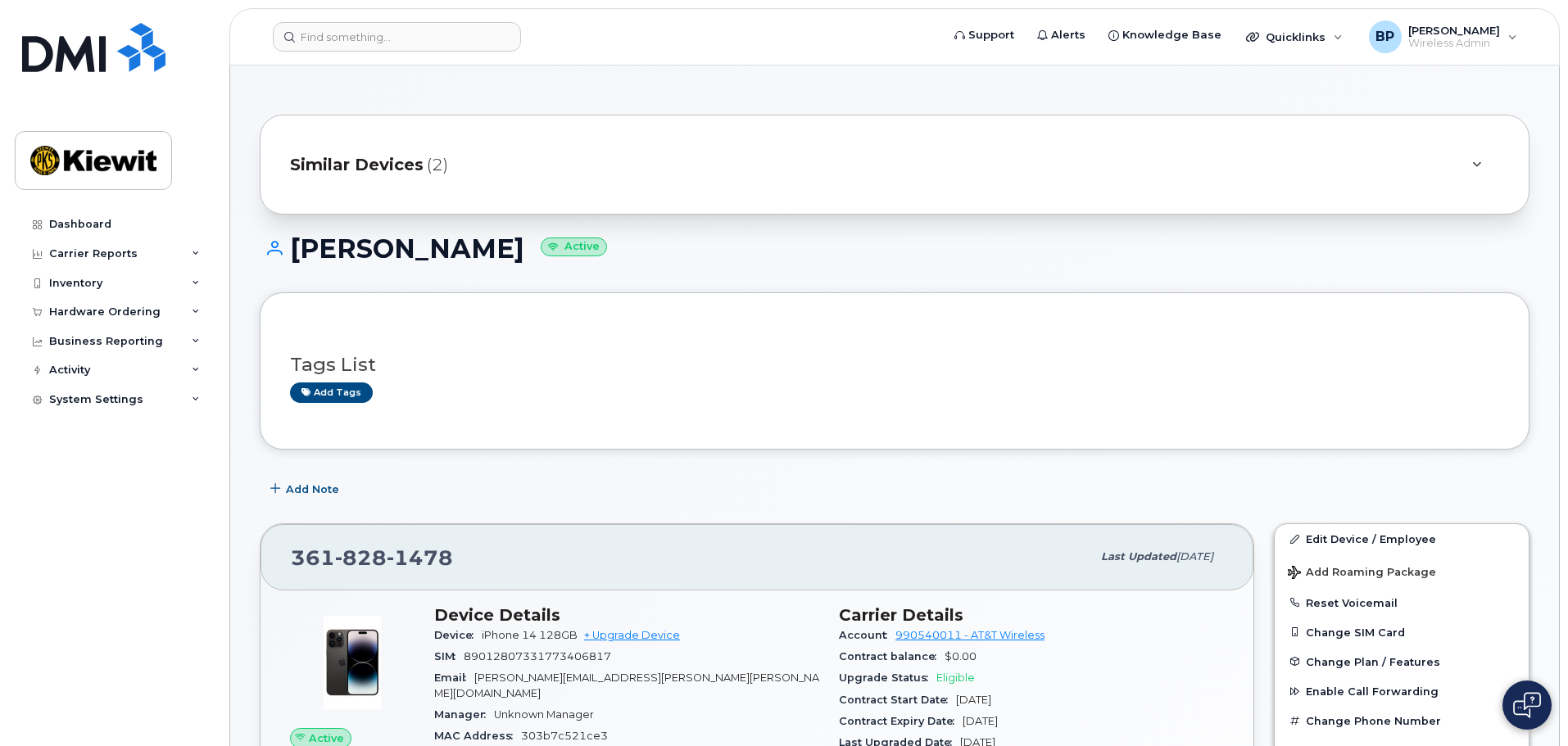
click at [394, 170] on span "Similar Devices" at bounding box center [357, 164] width 134 height 23
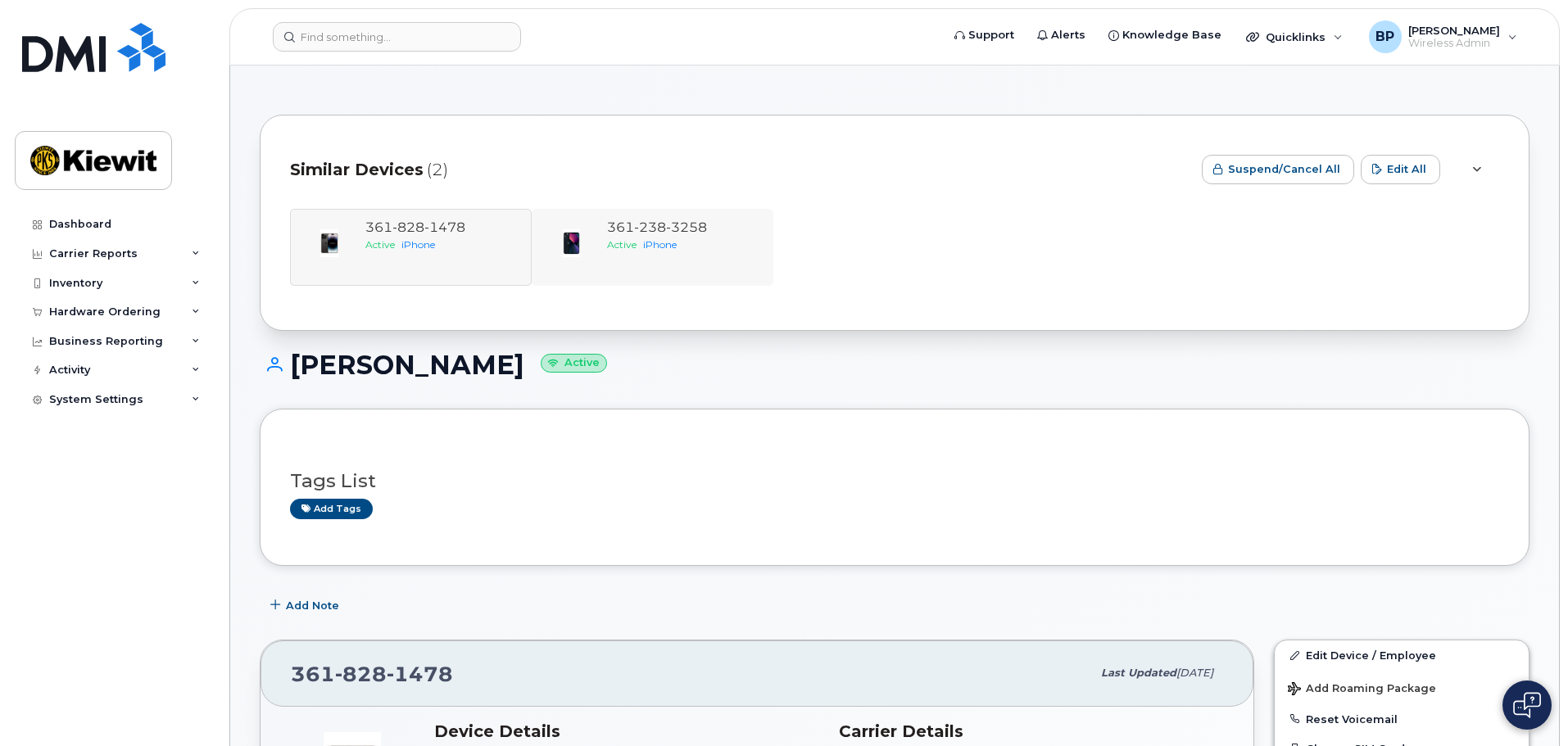
click at [641, 217] on div "[PHONE_NUMBER] Active iPhone" at bounding box center [652, 247] width 242 height 77
click at [666, 224] on span "238" at bounding box center [686, 227] width 41 height 16
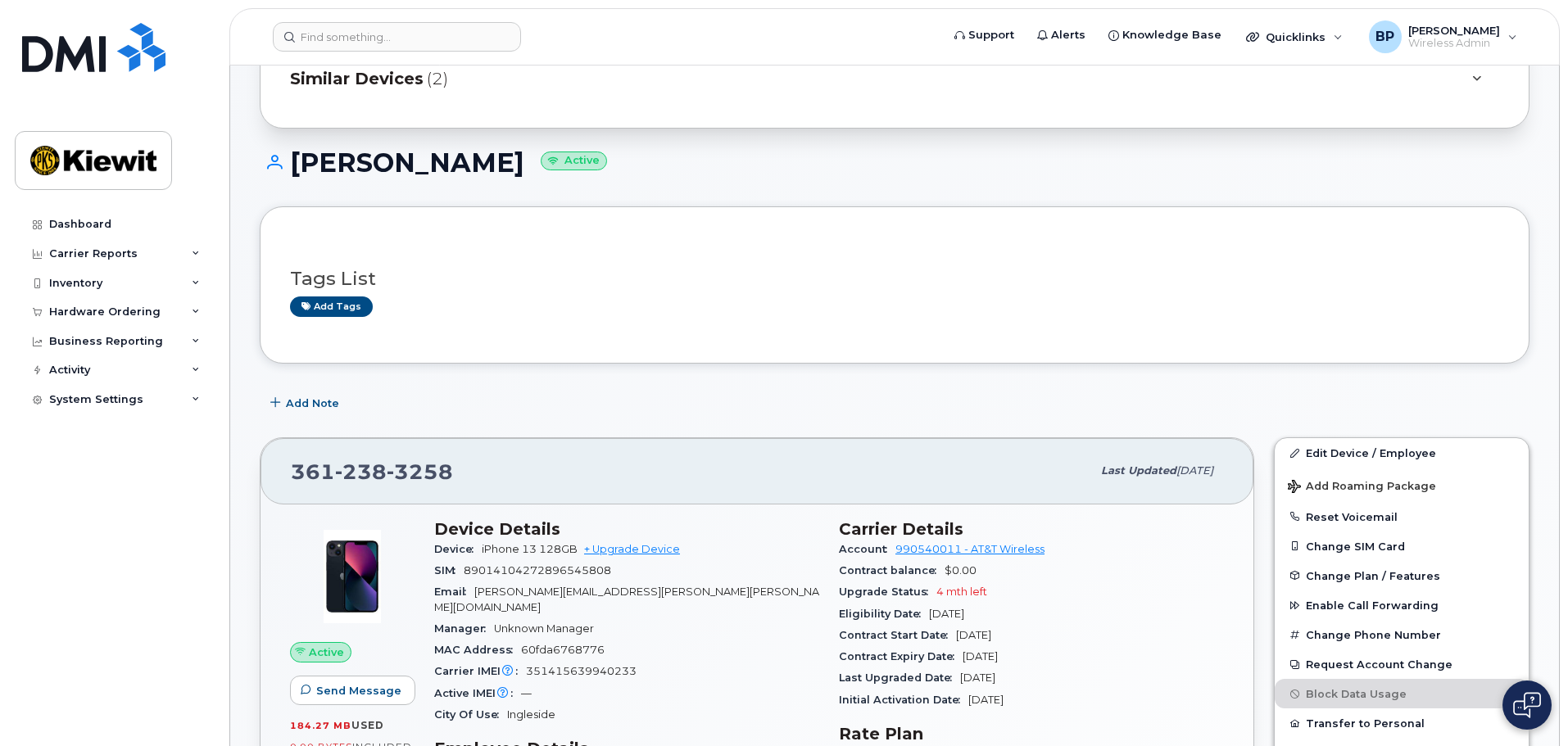
scroll to position [328, 0]
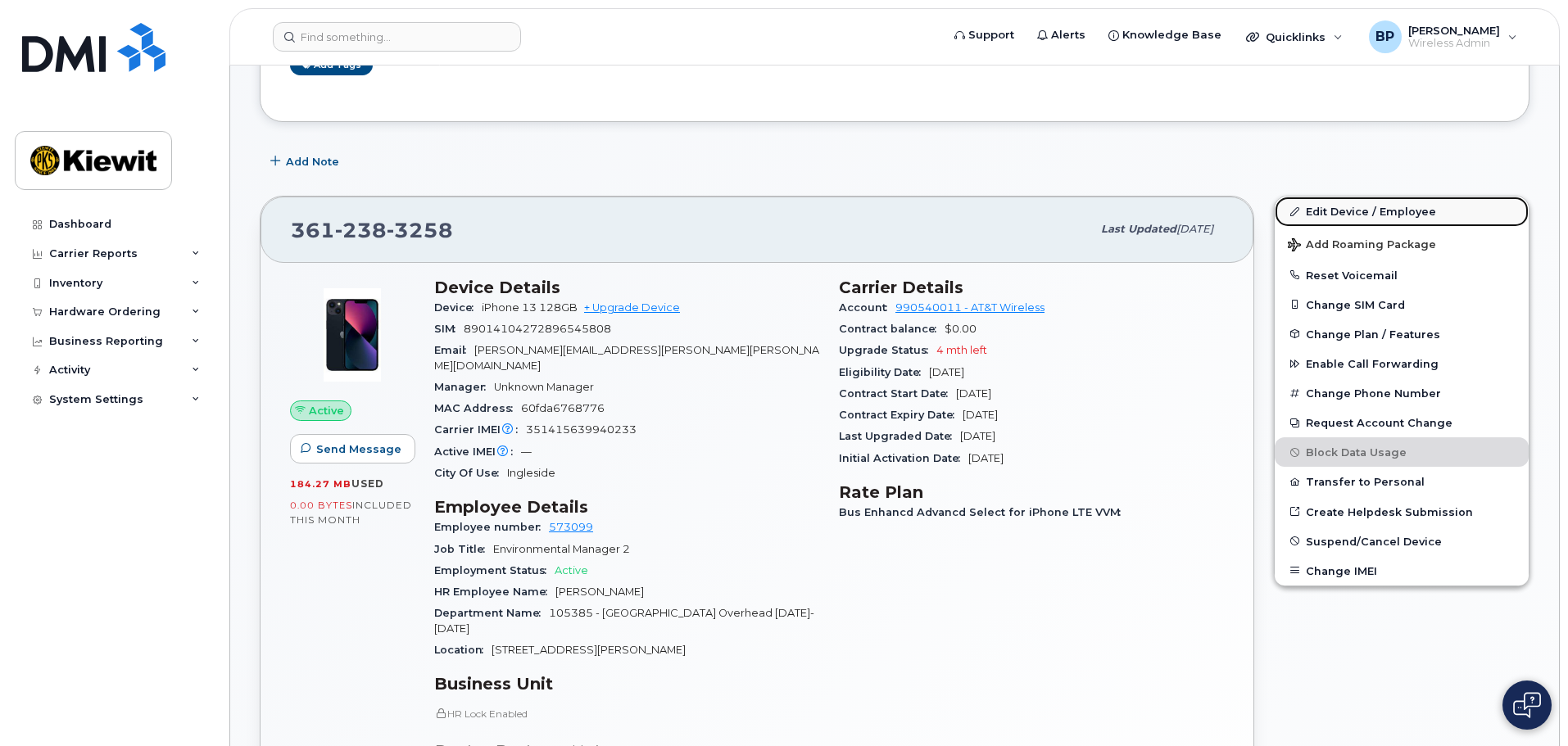
click at [1338, 210] on link "Edit Device / Employee" at bounding box center [1402, 212] width 254 height 30
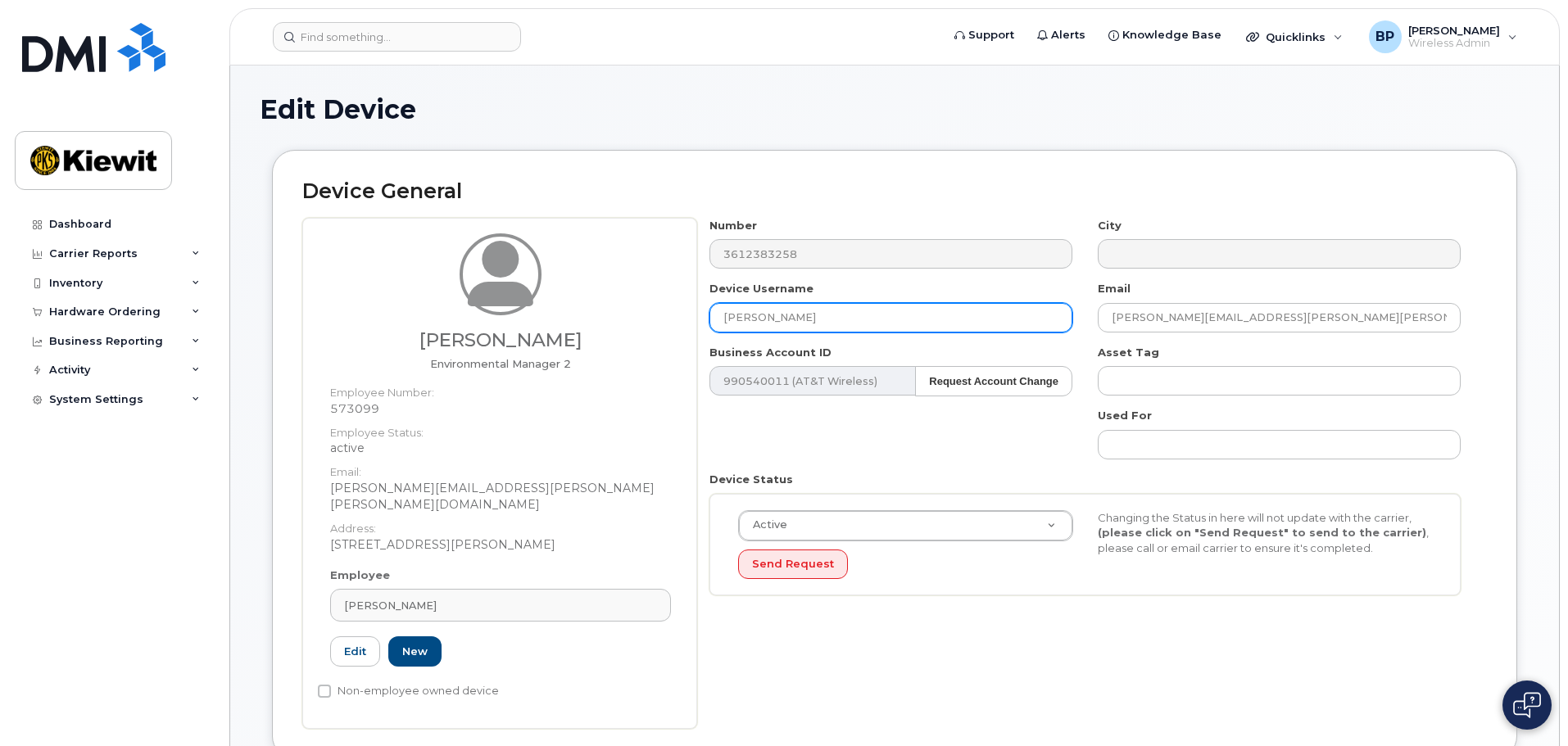
click at [809, 313] on input "[PERSON_NAME]" at bounding box center [891, 318] width 363 height 30
type input "J"
type input "[PERSON_NAME]"
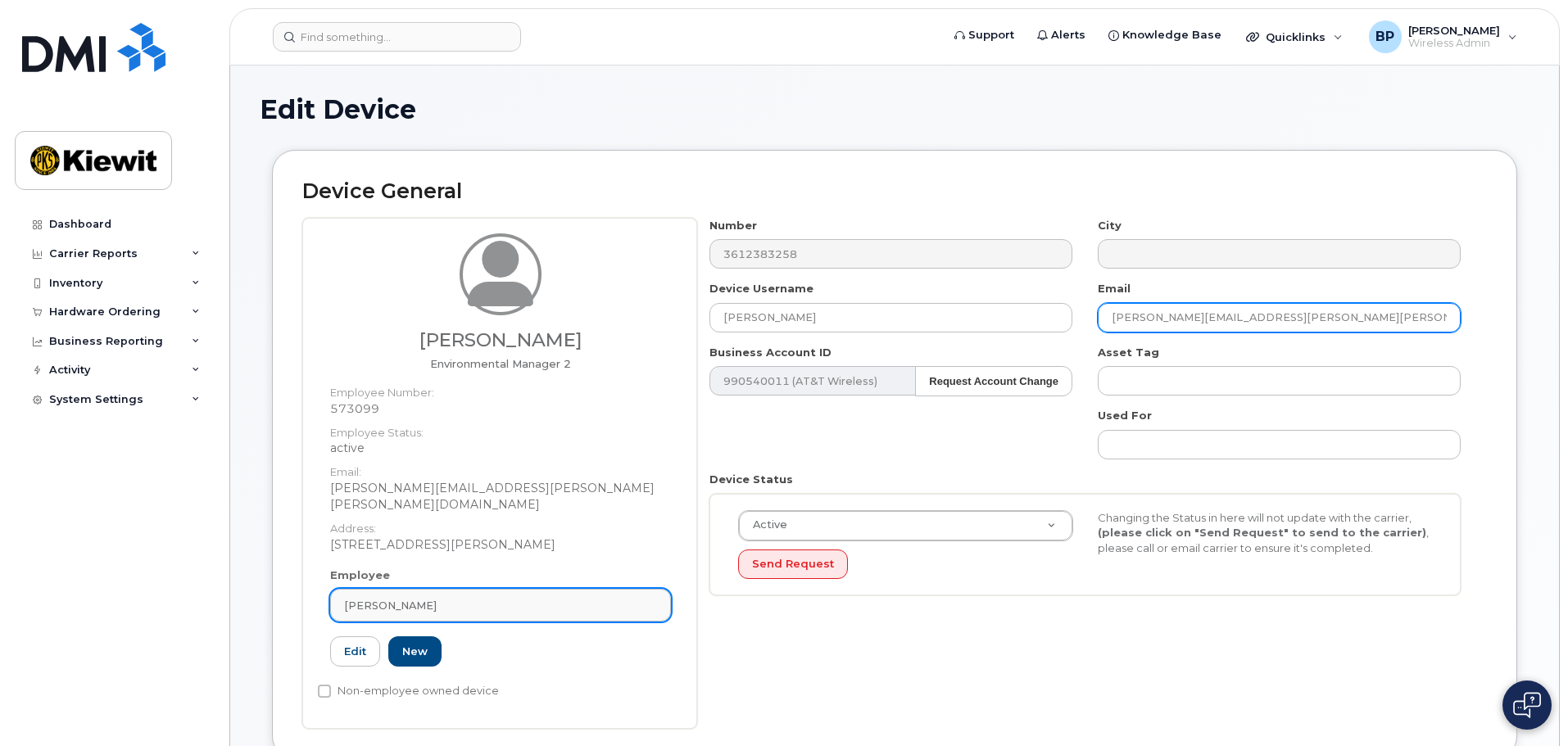
type input "Desiree.Burleigh@kiewit.com"
click at [473, 598] on div "Justin Moncus" at bounding box center [500, 605] width 313 height 16
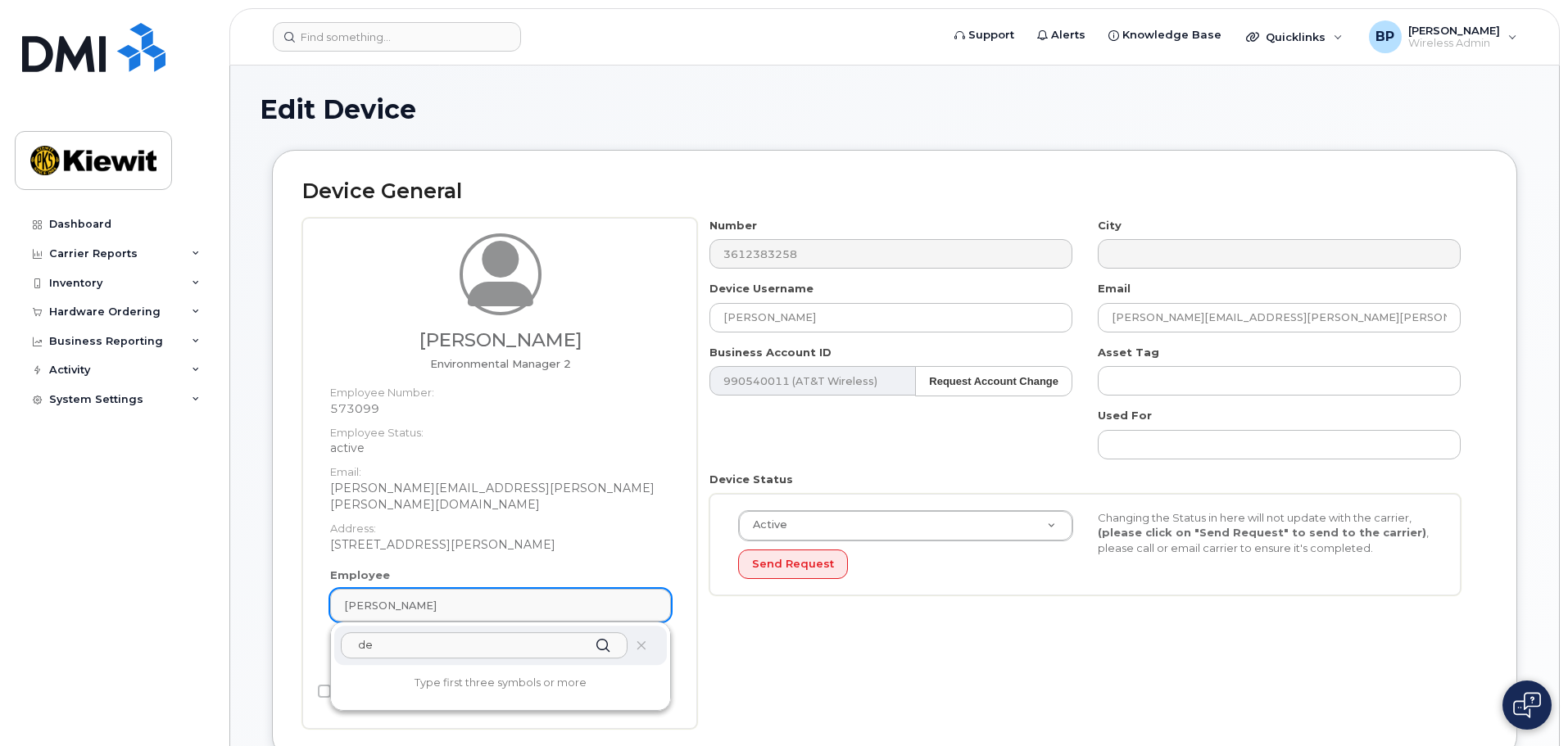
type input "d"
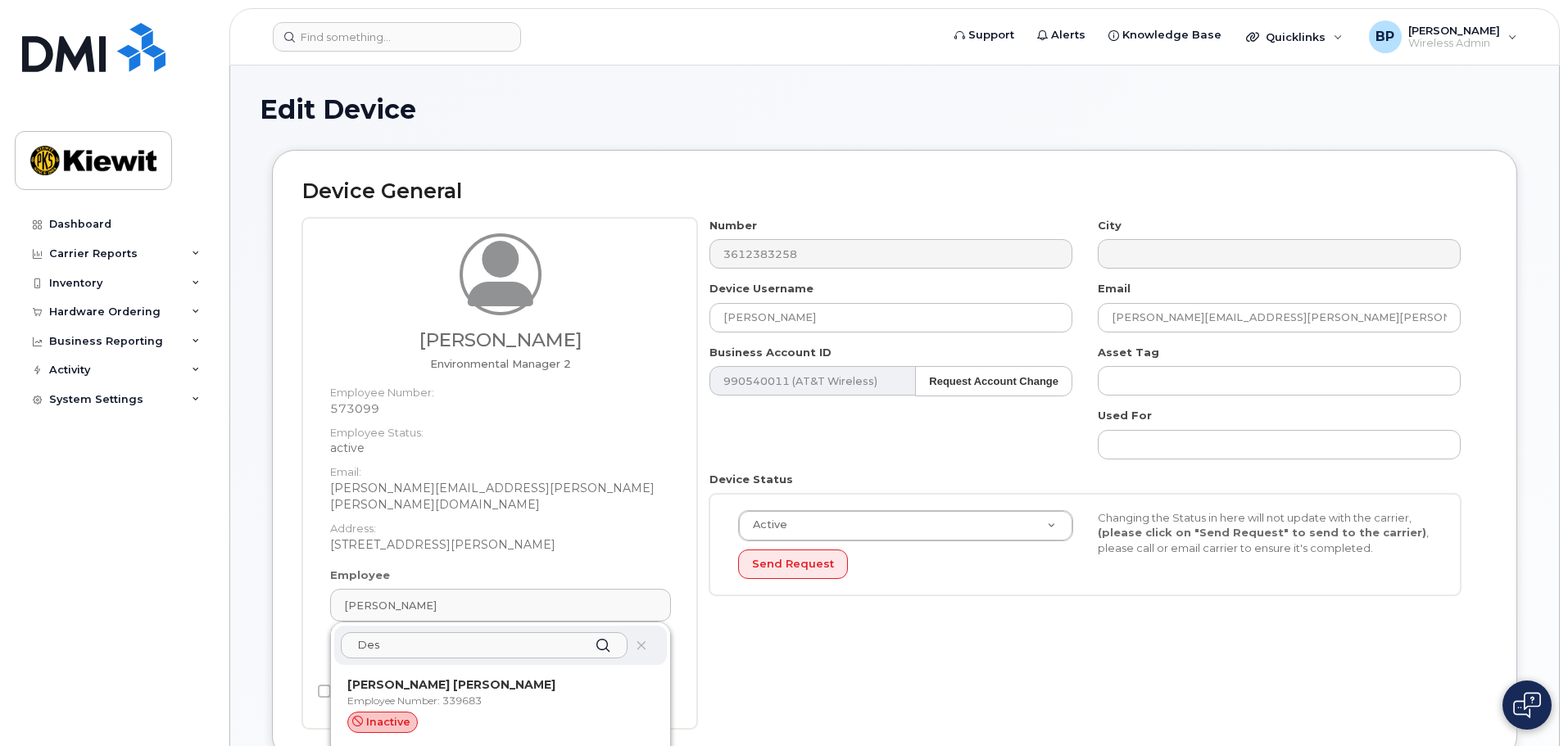
click at [410, 632] on input "Des" at bounding box center [484, 645] width 287 height 26
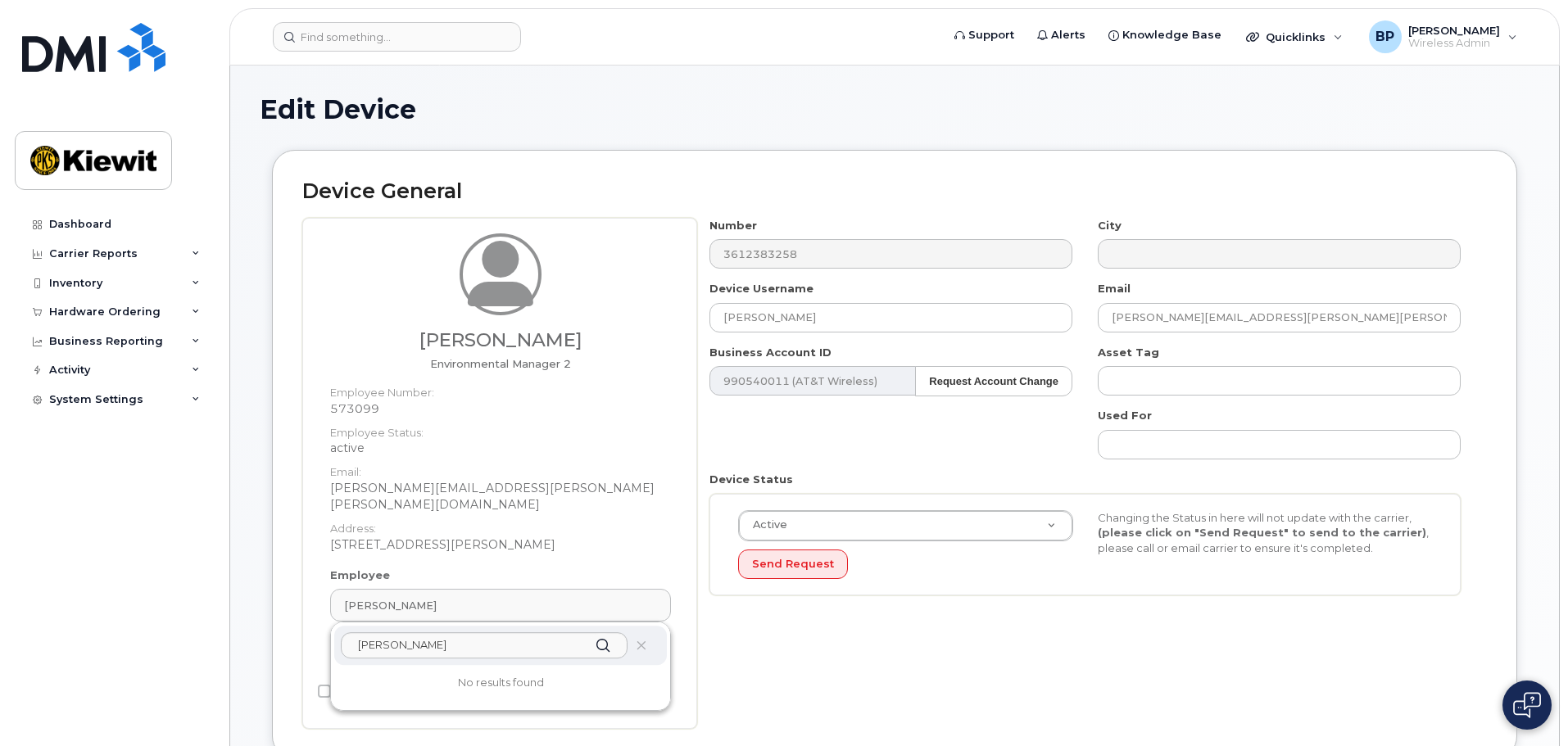
click at [832, 697] on div "Number 3612383258 City Device Username Desiree Burleigh Email Desiree.Burleigh@…" at bounding box center [1093, 472] width 790 height 511
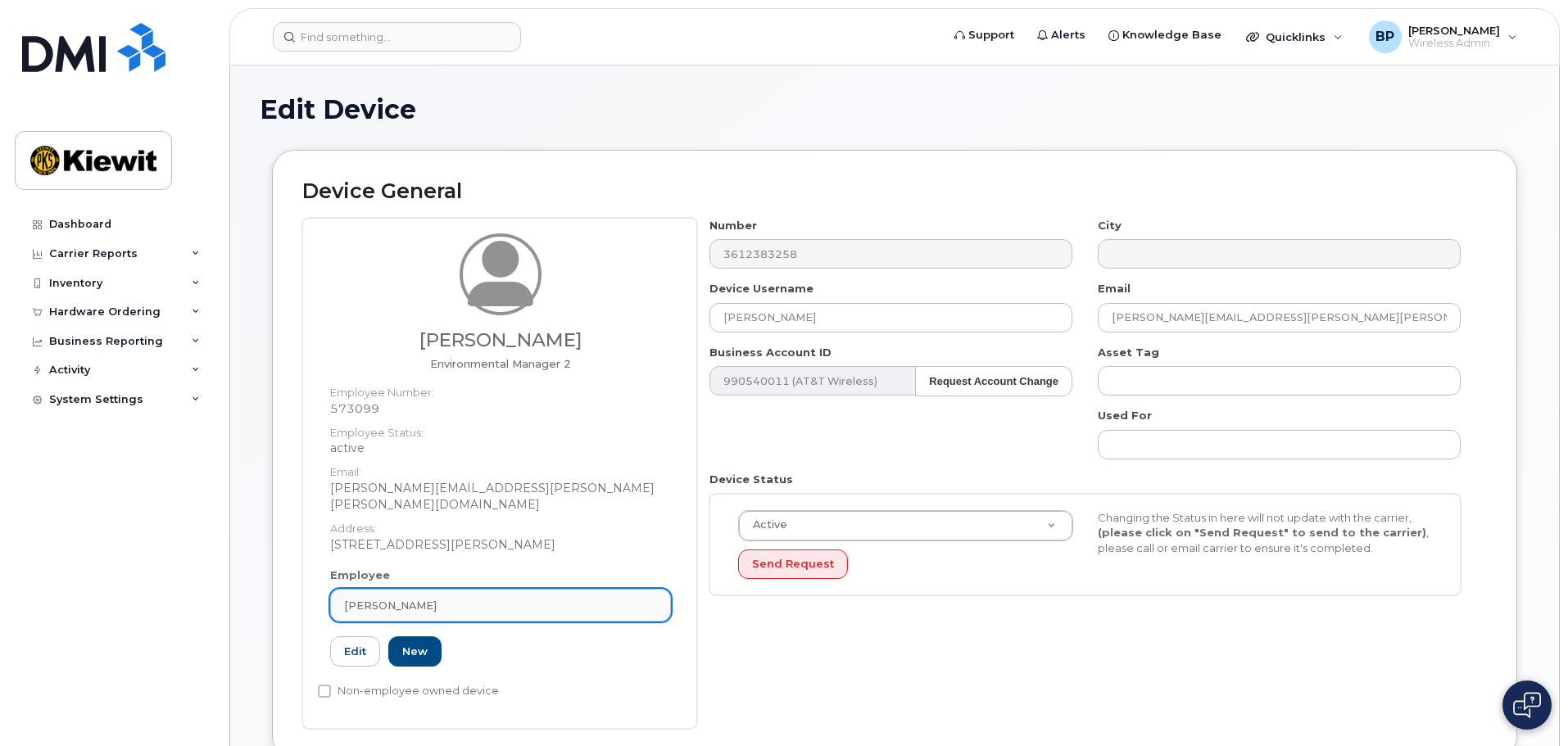
click at [443, 598] on div "Justin Moncus" at bounding box center [500, 605] width 313 height 16
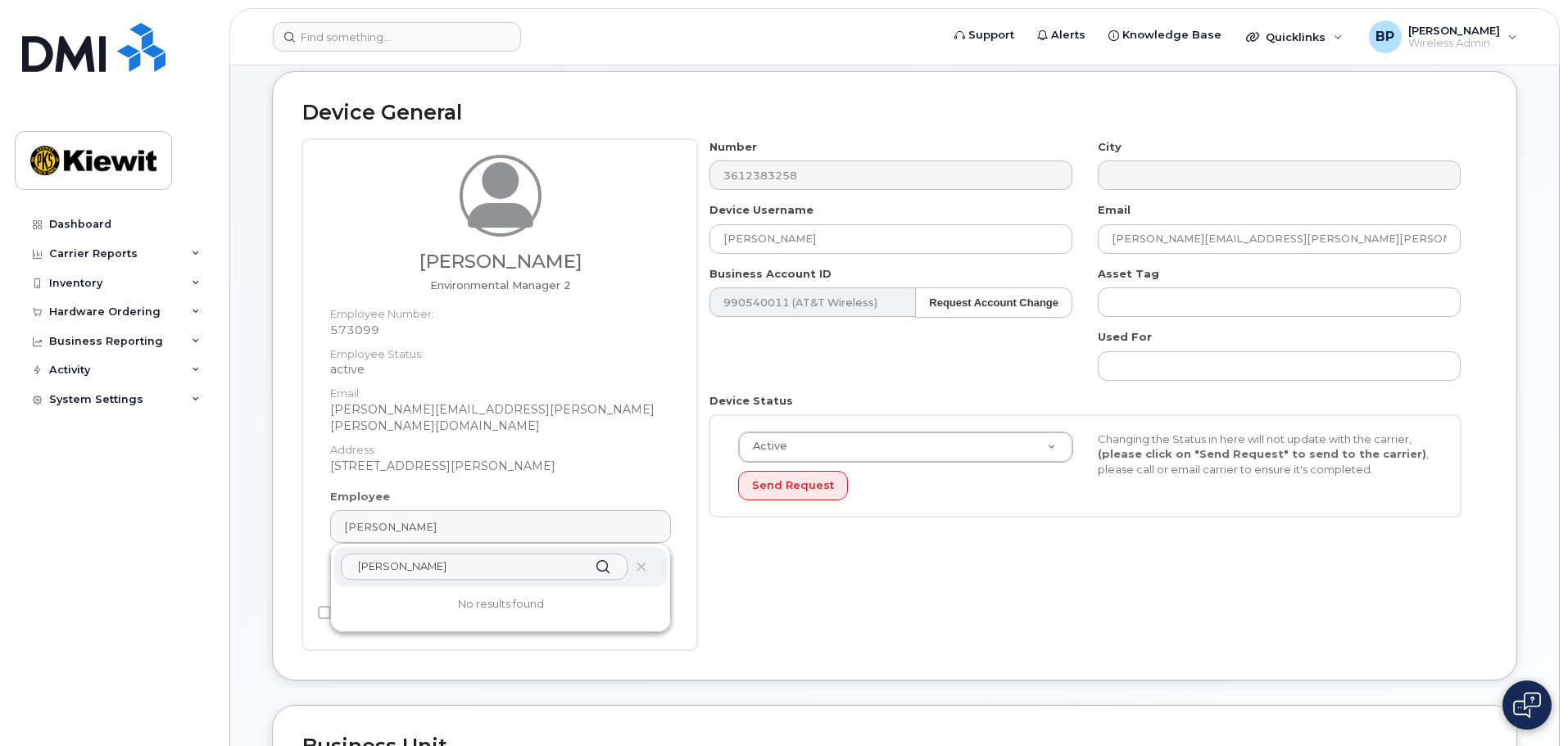
scroll to position [82, 0]
click at [471, 551] on input "Desiree Burleigh" at bounding box center [484, 564] width 287 height 26
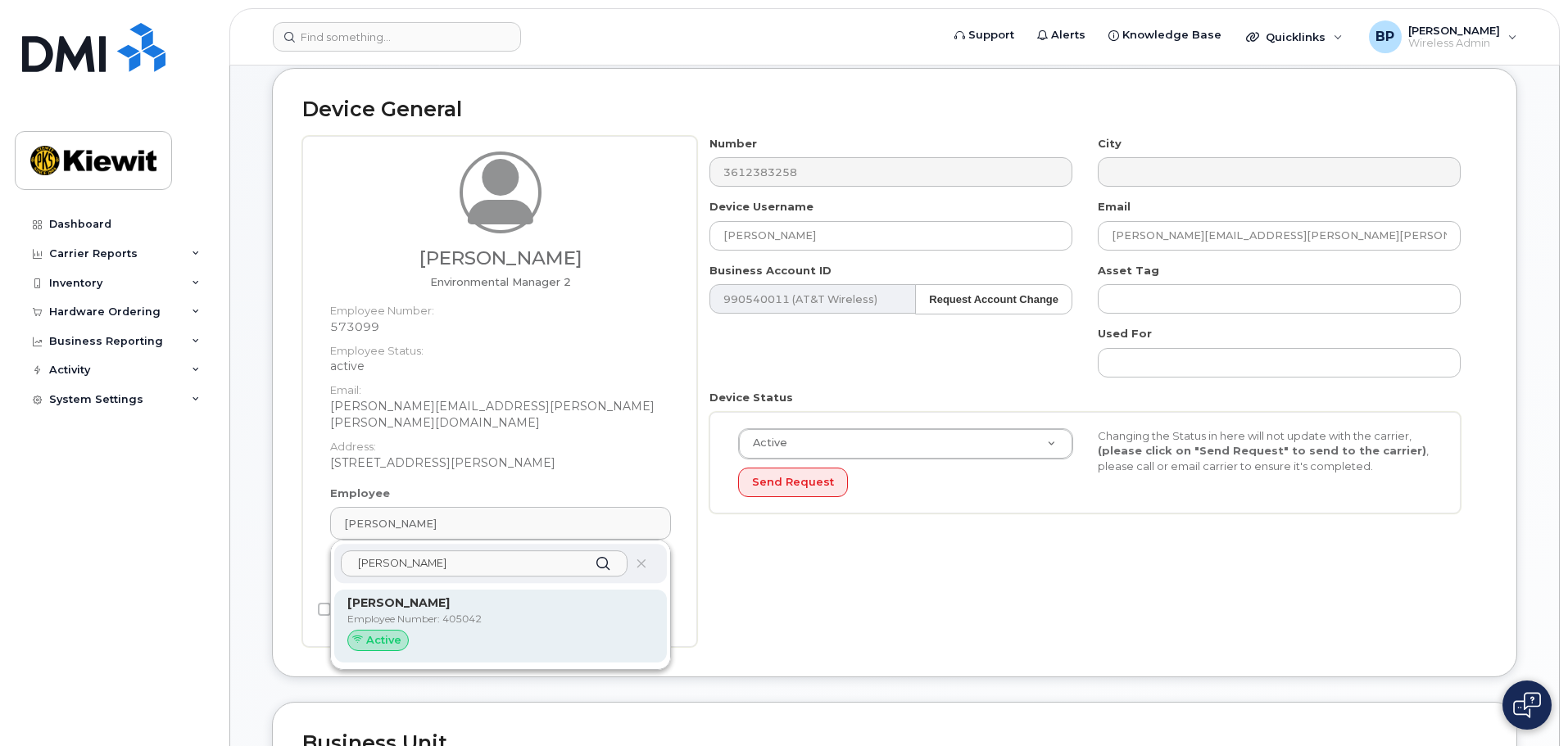
type input "Desiree c"
click at [414, 596] on strong "[PERSON_NAME]" at bounding box center [399, 603] width 103 height 15
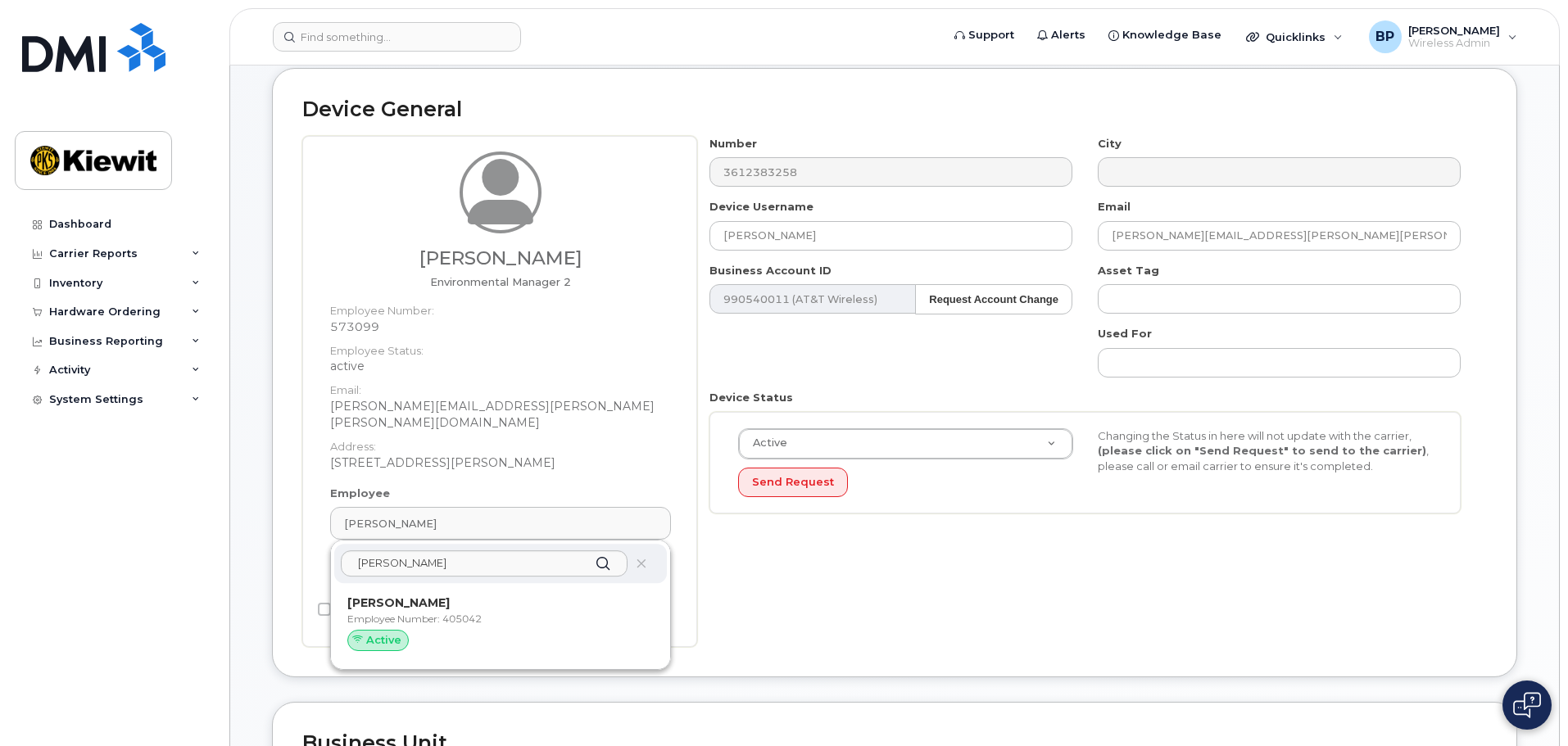
type input "405042"
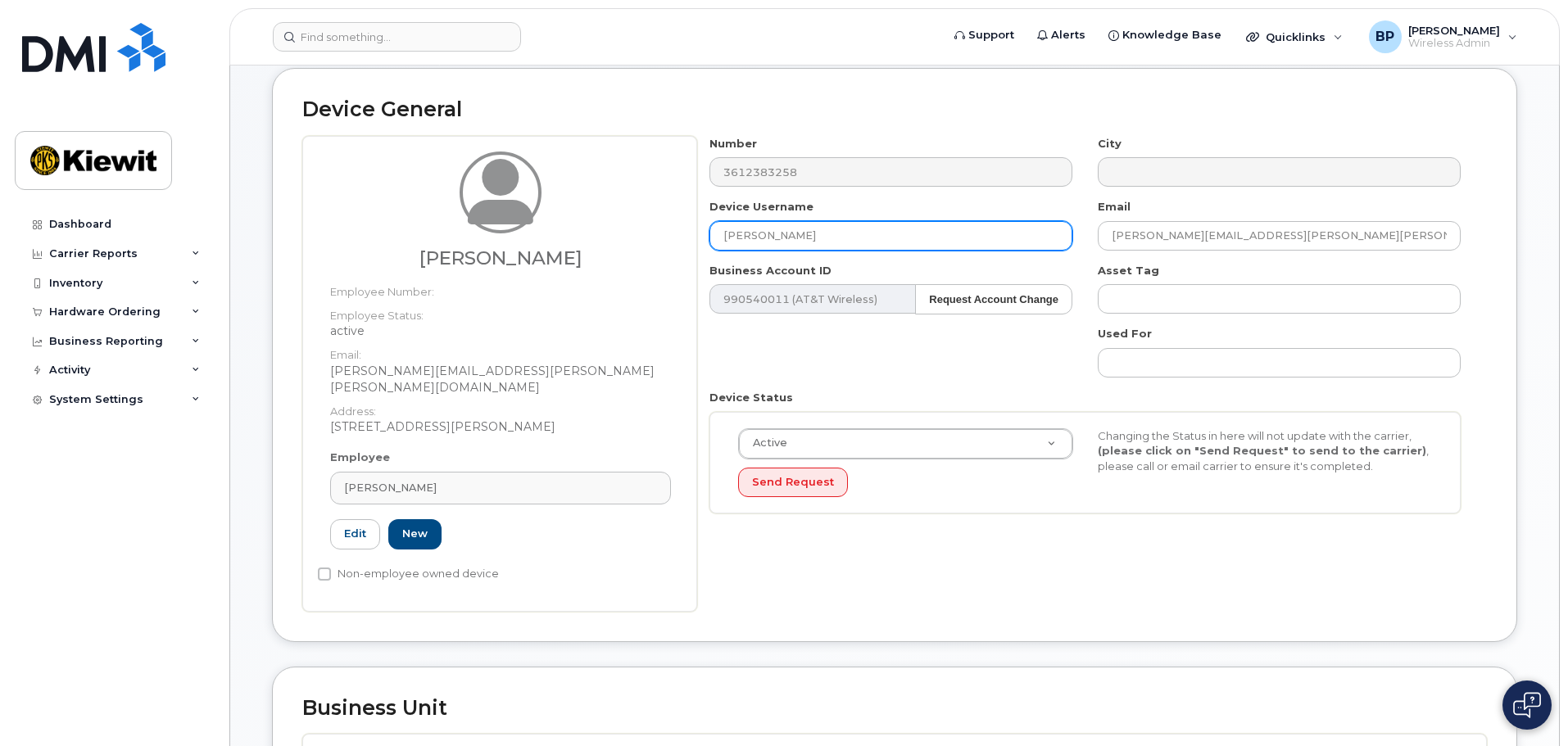
click at [821, 235] on input "Desiree Burleigh" at bounding box center [891, 236] width 363 height 30
type input "[PERSON_NAME]"
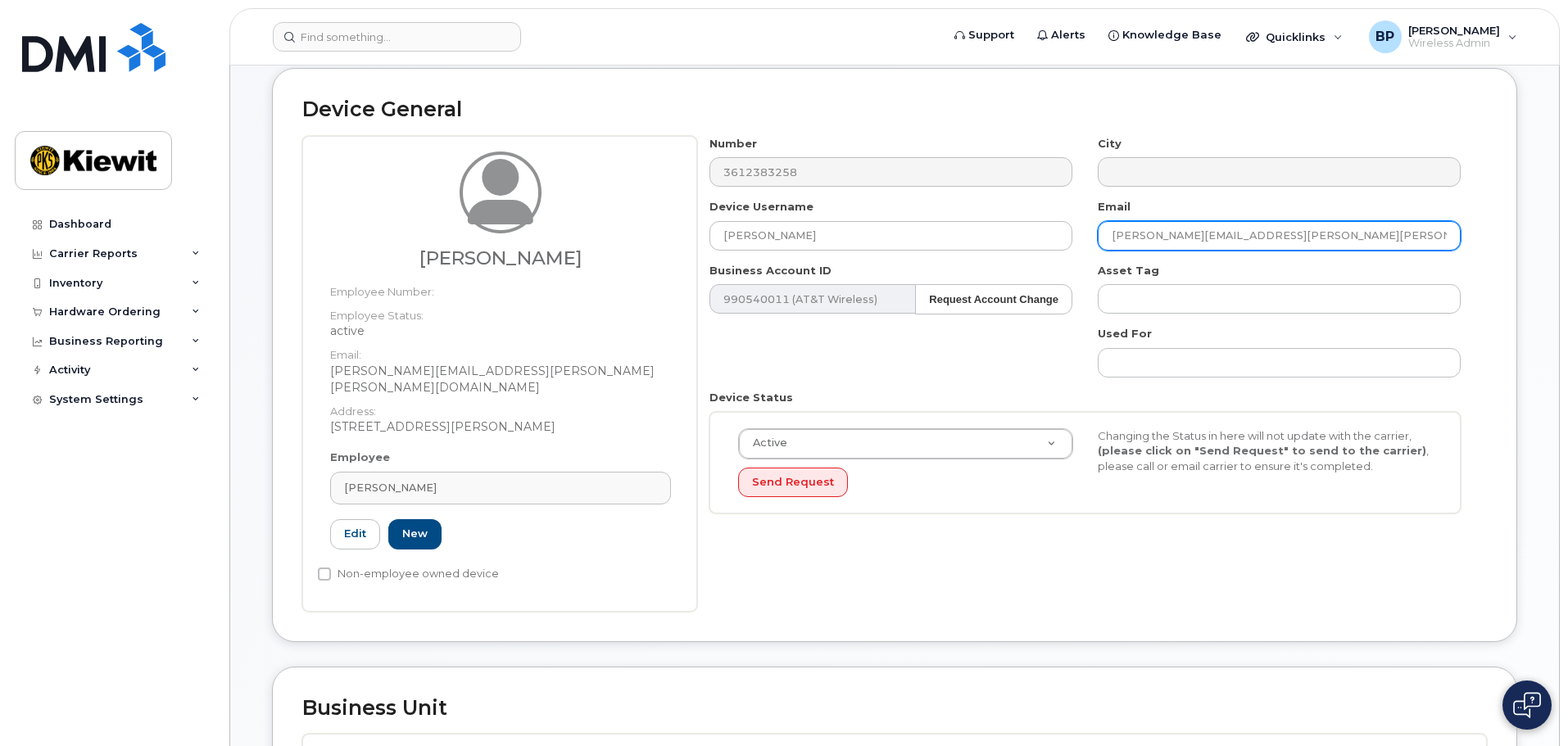
click at [1199, 234] on input "Desiree.Burleigh@kiewit.com" at bounding box center [1279, 236] width 363 height 30
type input "[PERSON_NAME][EMAIL_ADDRESS][PERSON_NAME][PERSON_NAME][DOMAIN_NAME]"
click at [1119, 554] on div "Number 3612383258 City Device Username Desiree Calhoun Email Desiree.calhoun@ki…" at bounding box center [1093, 374] width 790 height 476
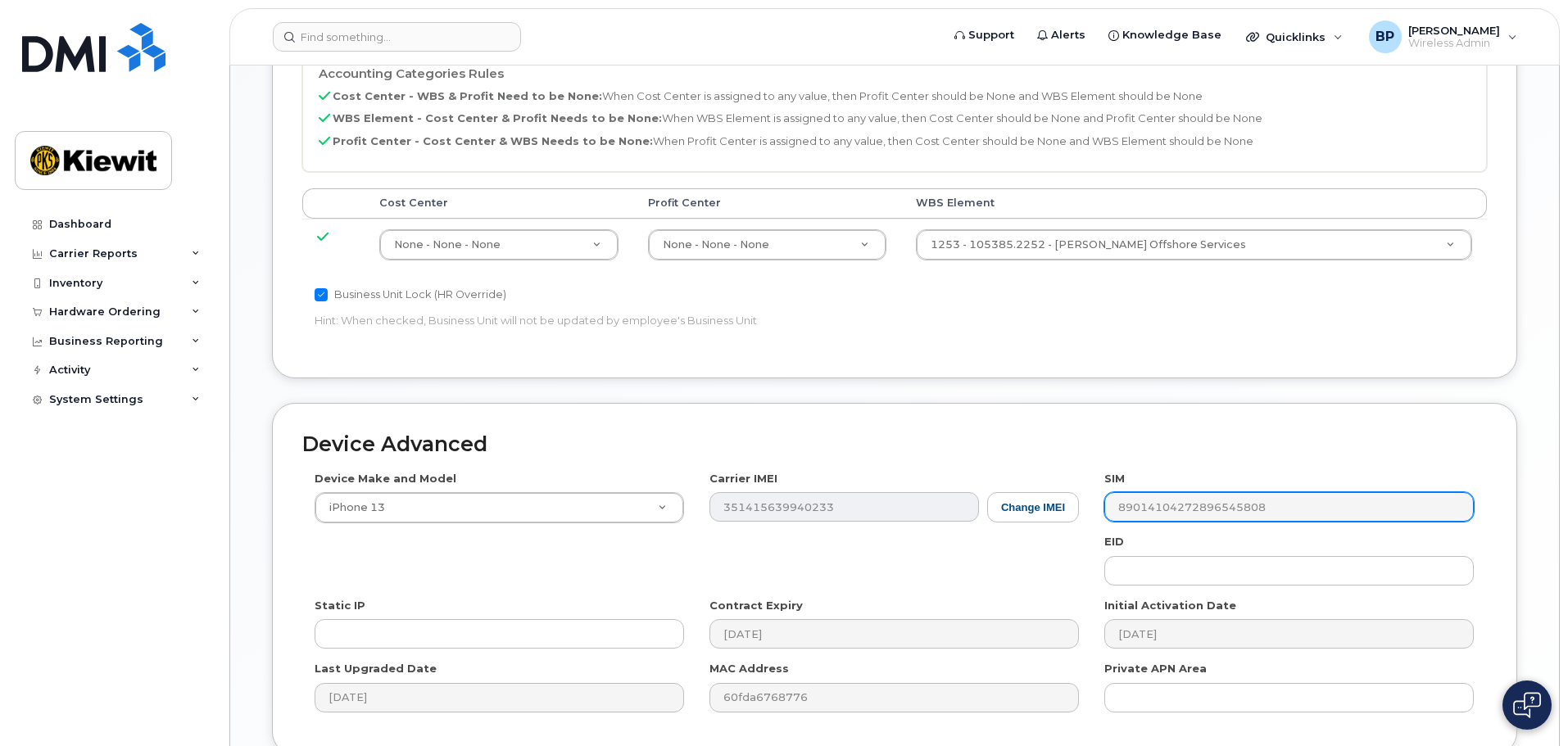
scroll to position [819, 0]
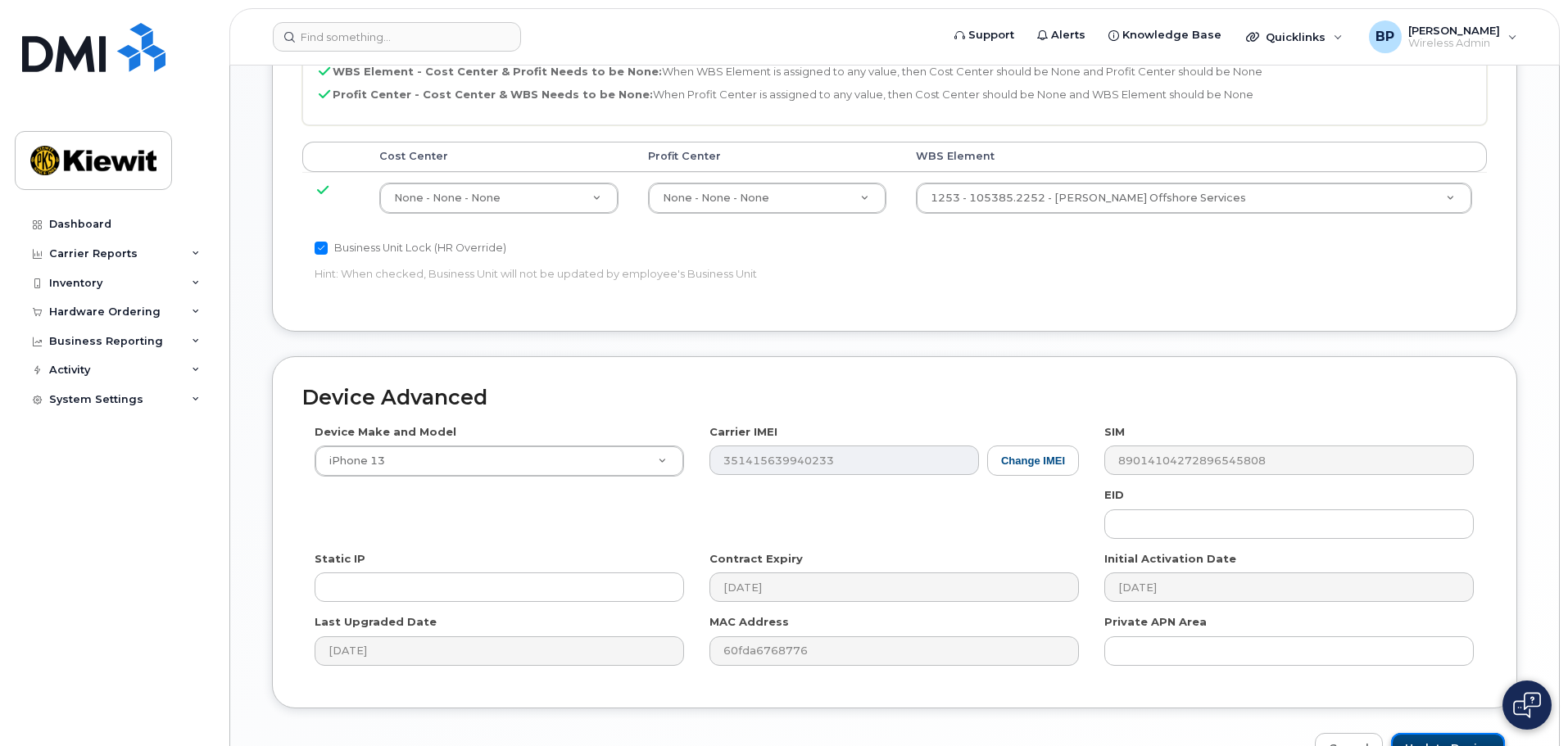
click at [1435, 733] on input "Update Device" at bounding box center [1448, 748] width 114 height 30
type input "Saving..."
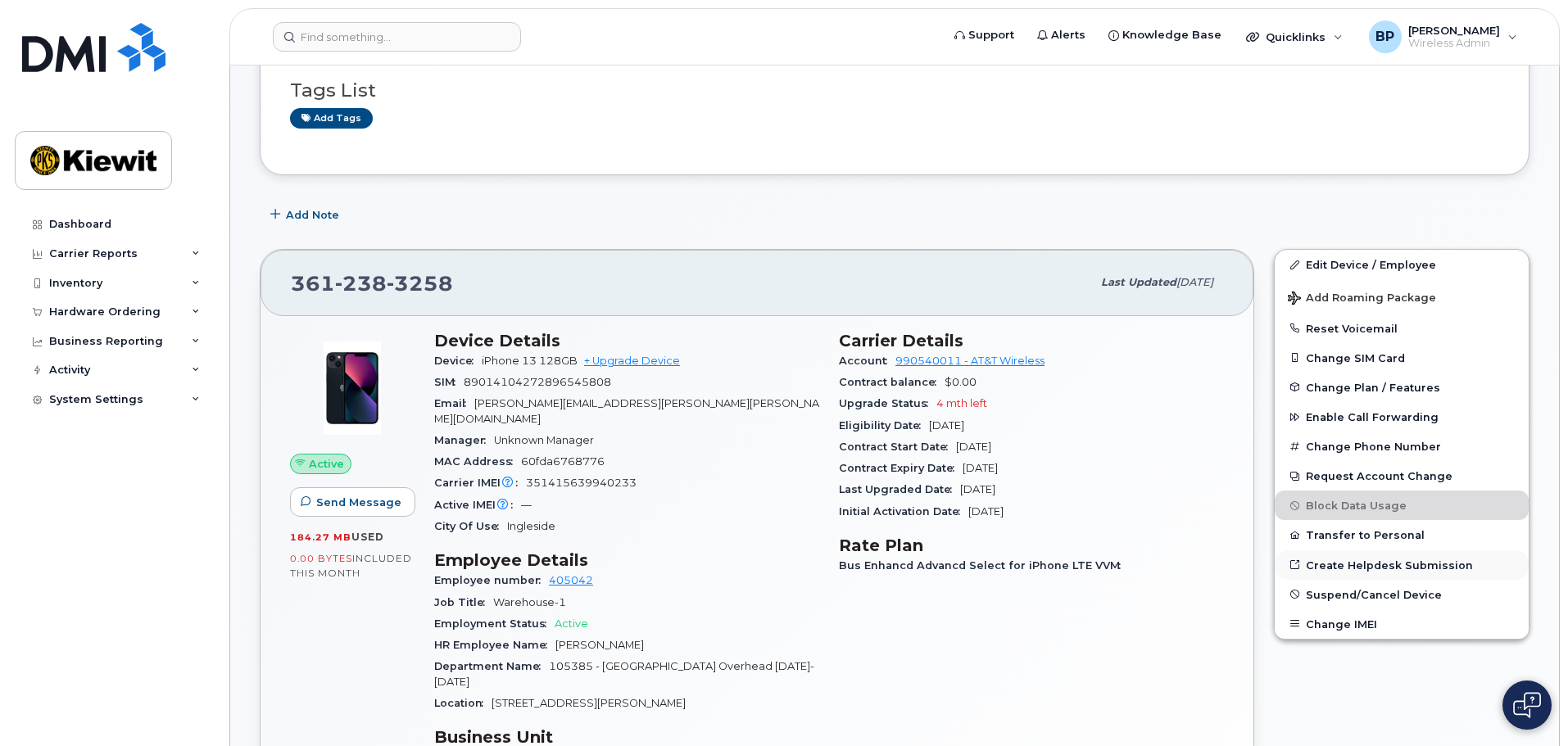
scroll to position [163, 0]
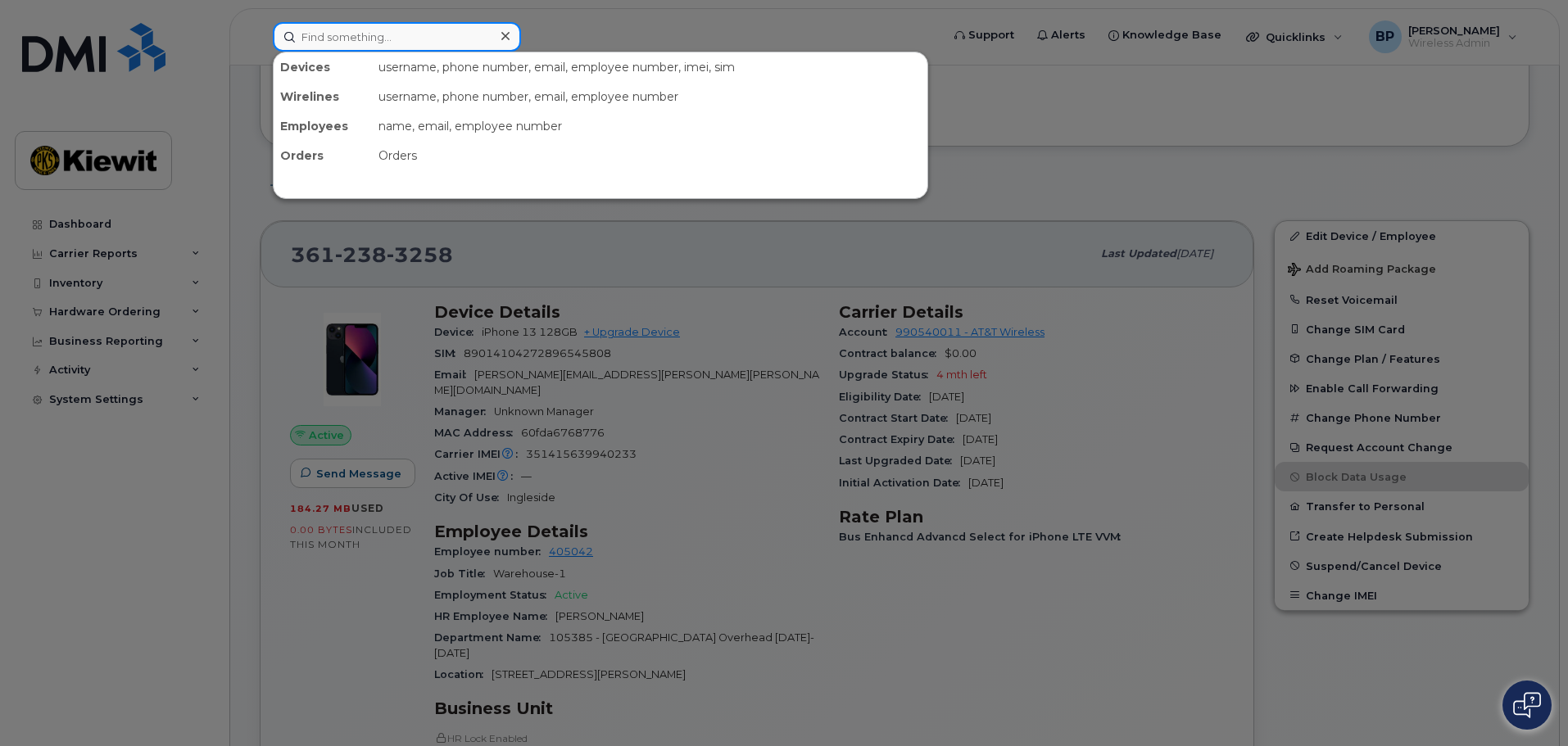
click at [322, 36] on input at bounding box center [397, 37] width 248 height 30
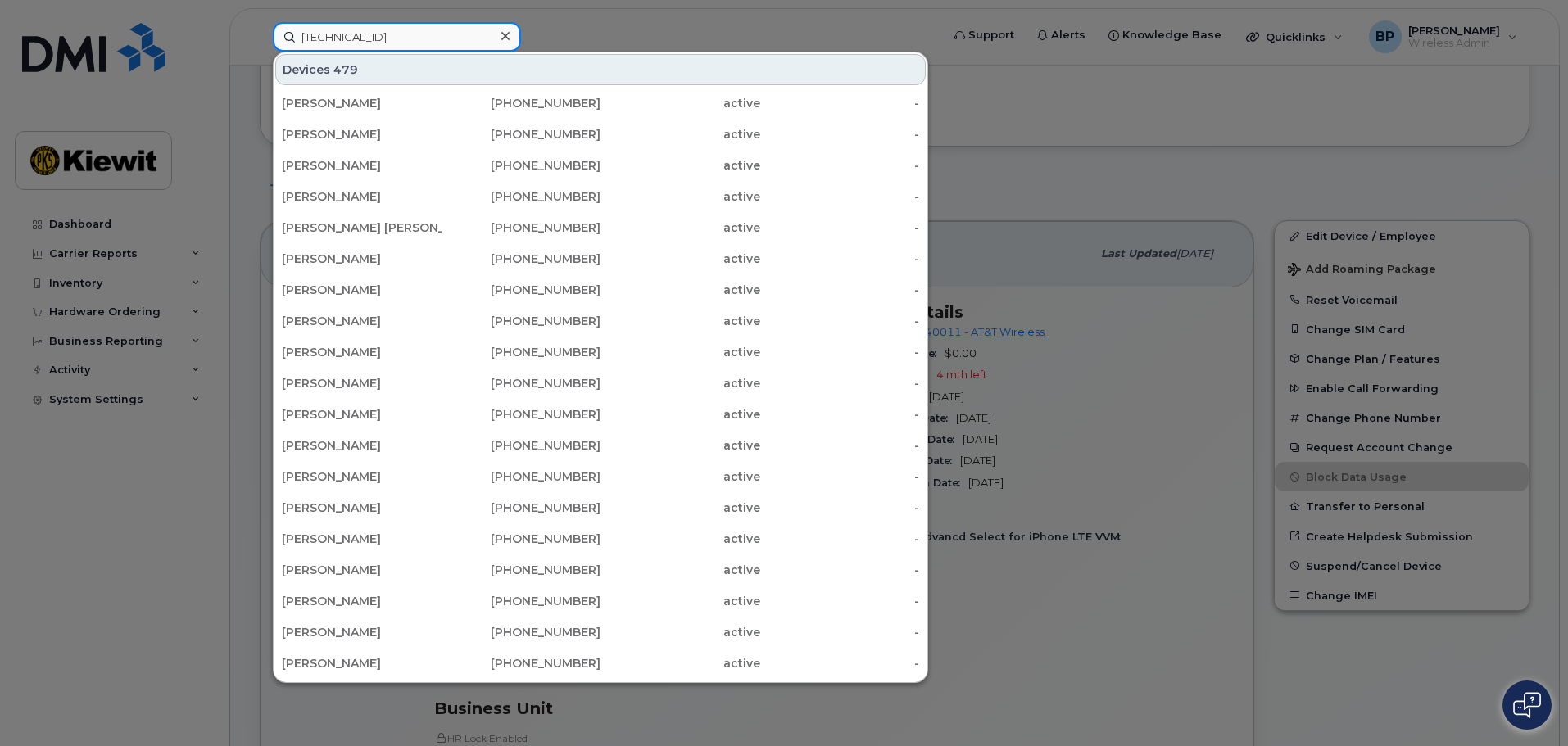
type input "[TECHNICAL_ID]"
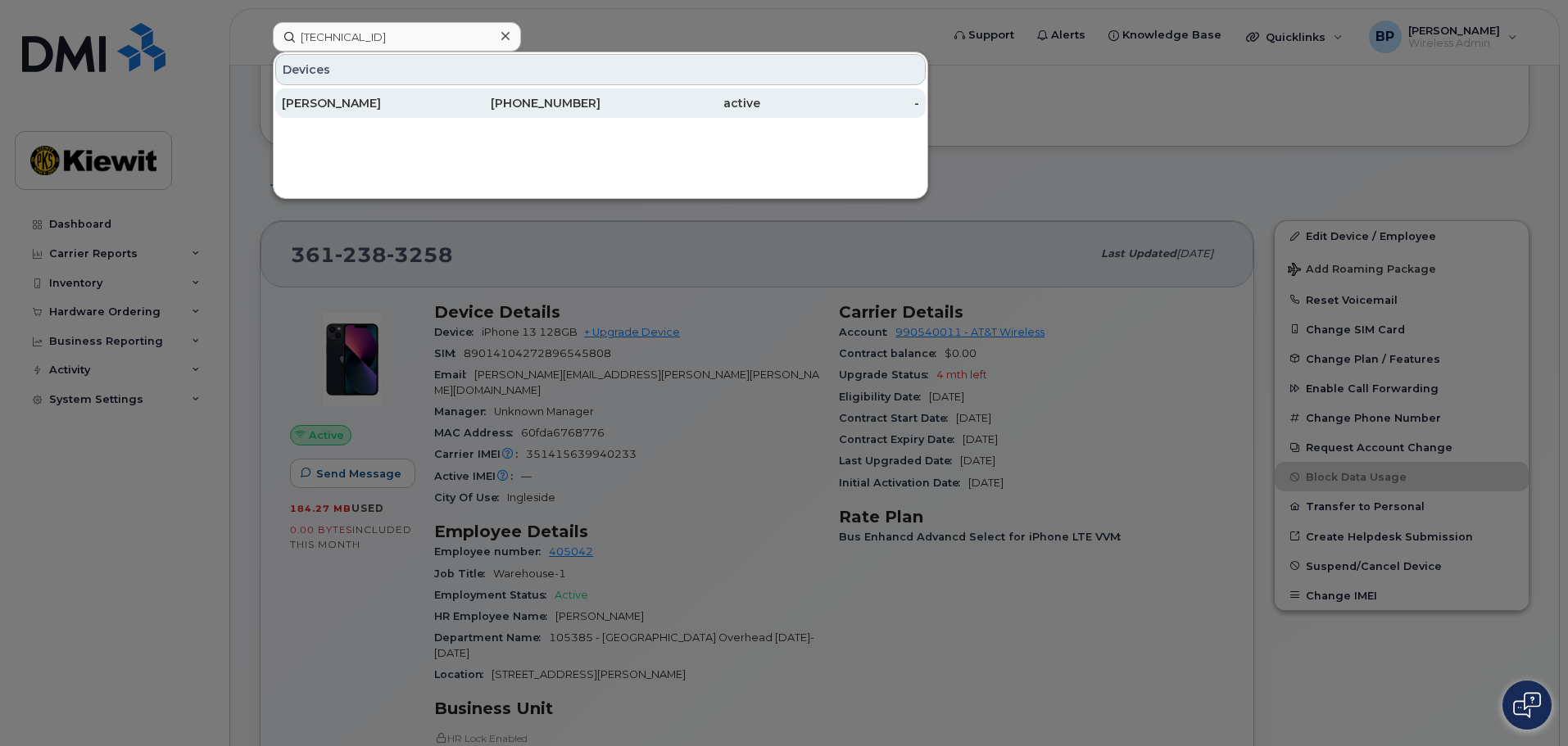
click at [355, 100] on div "[PERSON_NAME]" at bounding box center [361, 104] width 160 height 17
